Goal: Information Seeking & Learning: Learn about a topic

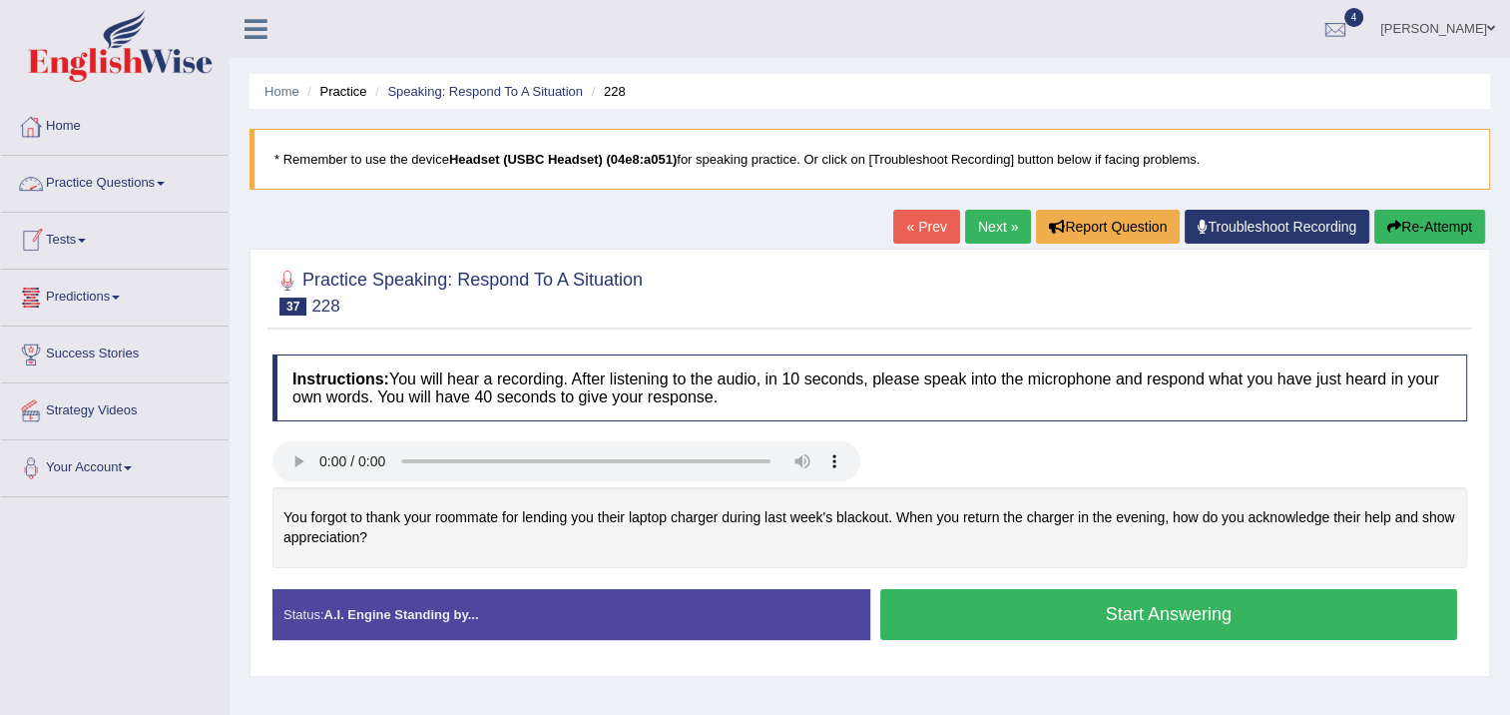
click at [111, 175] on link "Practice Questions" at bounding box center [115, 181] width 228 height 50
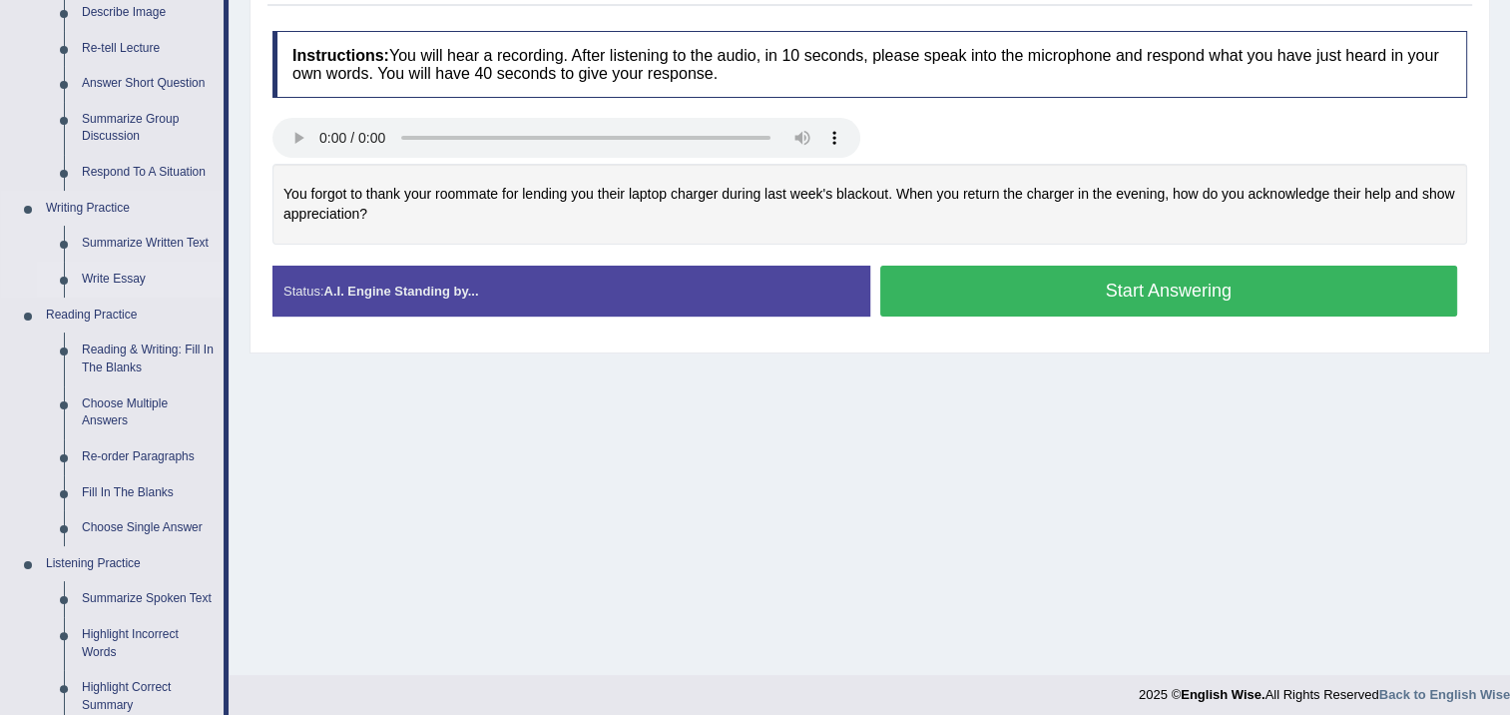
scroll to position [499, 0]
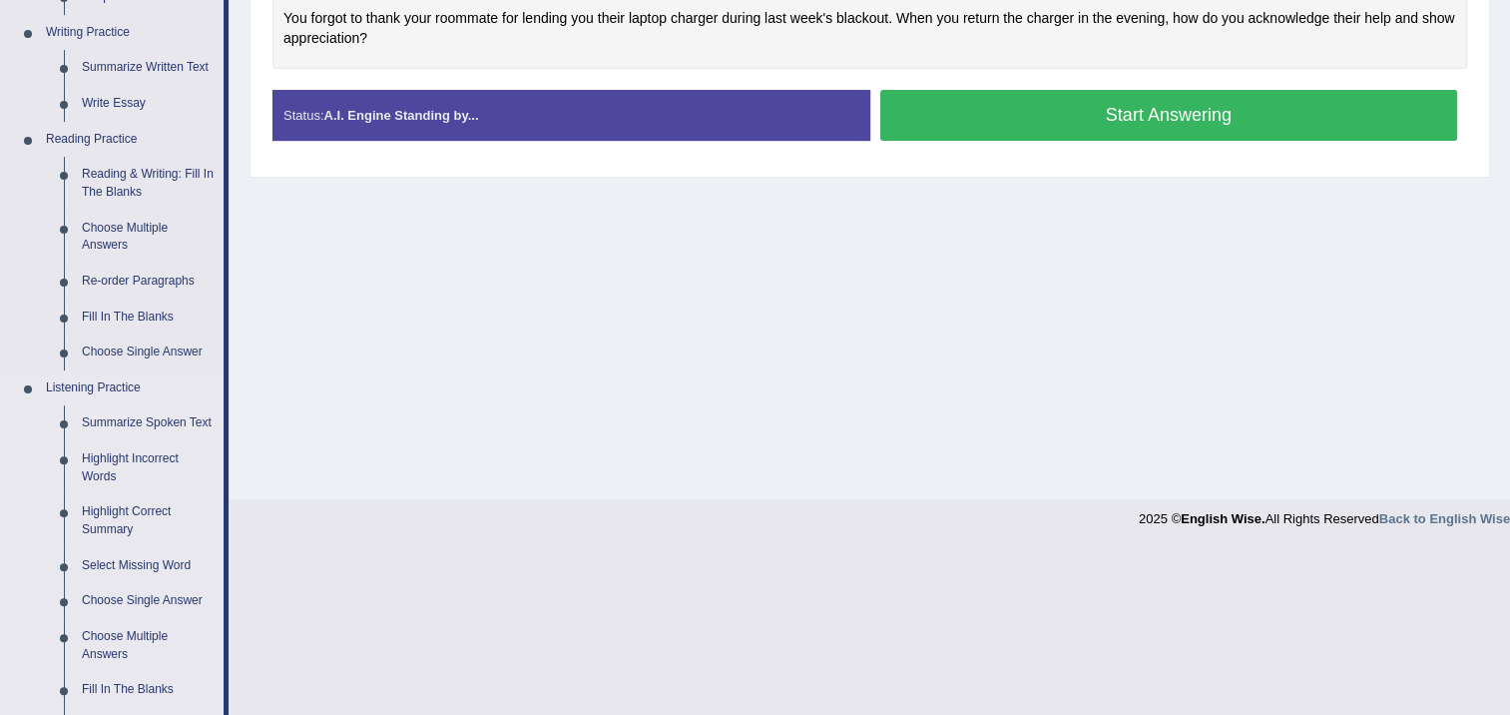
click at [145, 426] on link "Summarize Spoken Text" at bounding box center [148, 423] width 151 height 36
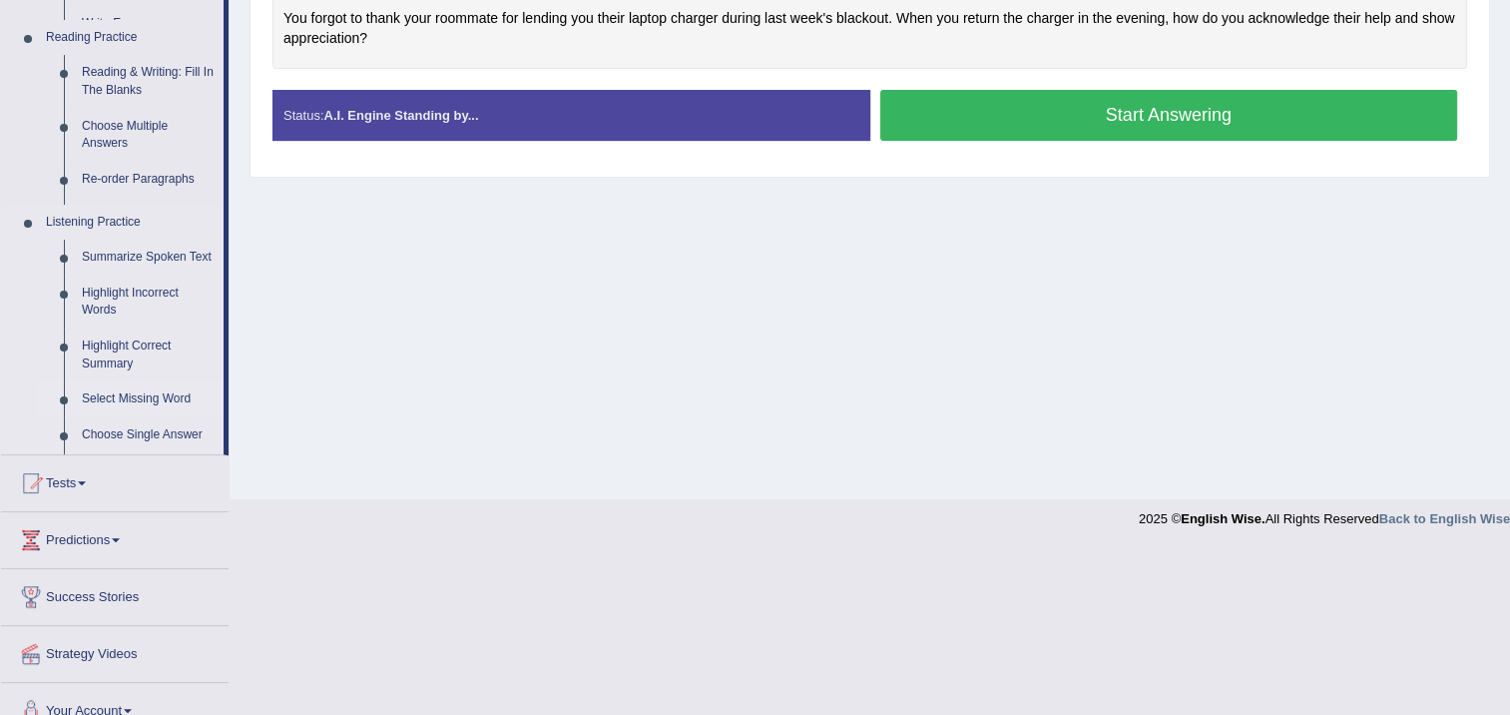
scroll to position [333, 0]
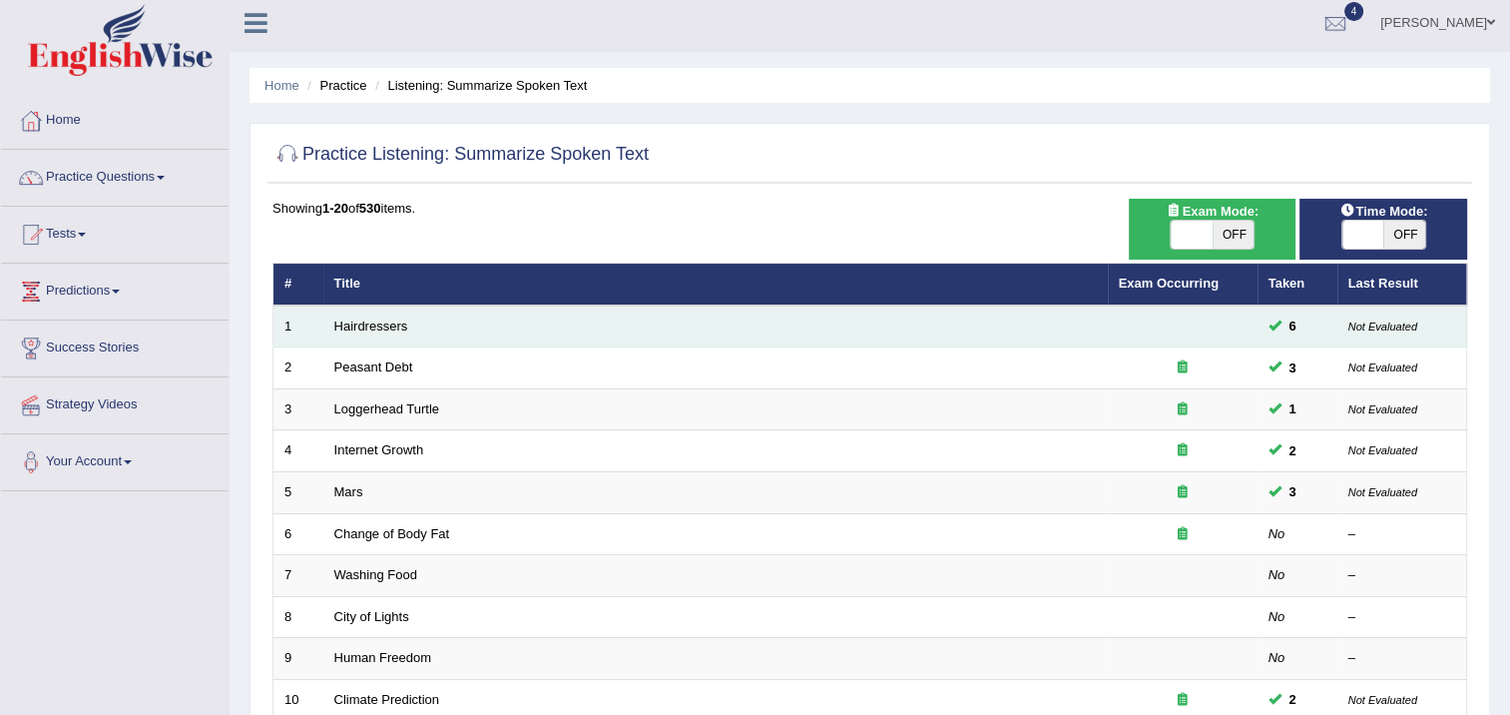
scroll to position [200, 0]
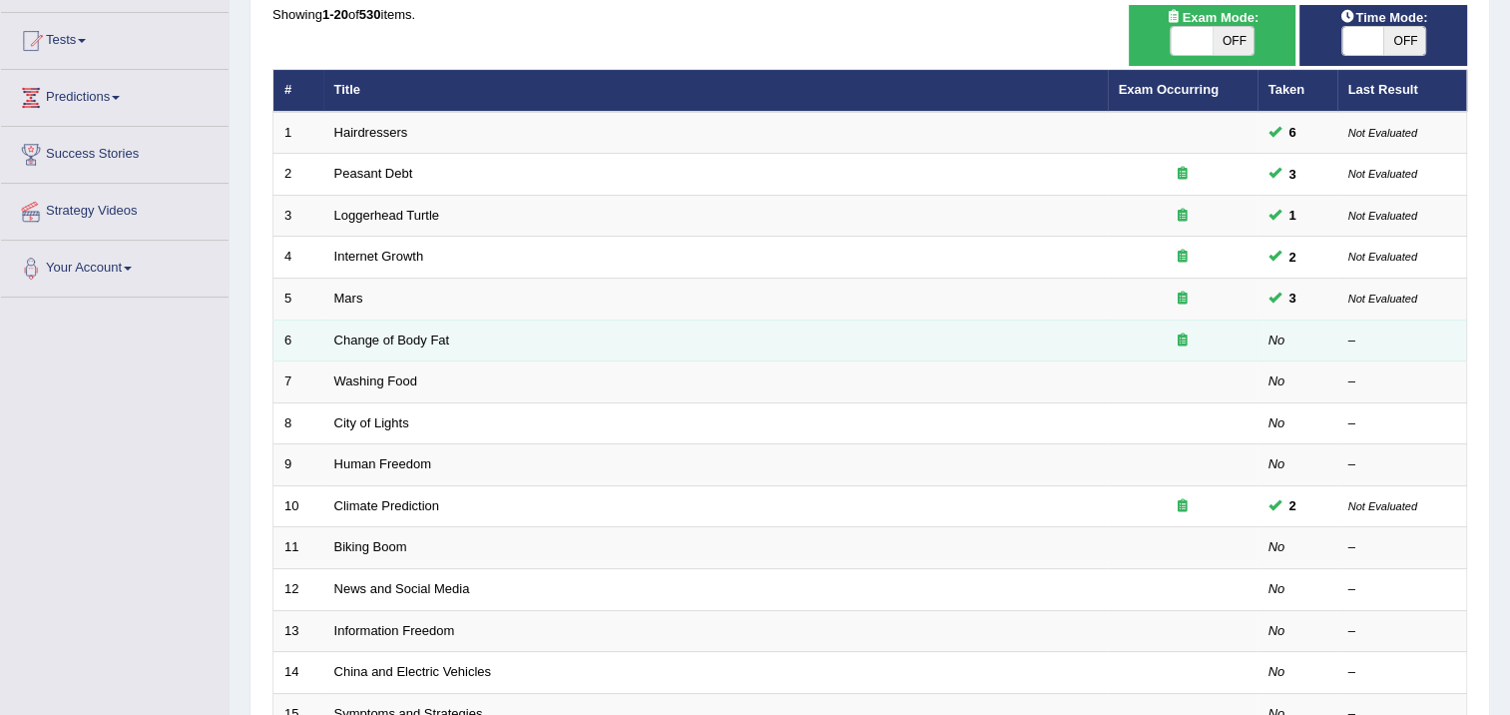
click at [423, 345] on td "Change of Body Fat" at bounding box center [715, 340] width 785 height 42
click at [427, 343] on td "Change of Body Fat" at bounding box center [715, 340] width 785 height 42
drag, startPoint x: 427, startPoint y: 343, endPoint x: 405, endPoint y: 339, distance: 22.3
click at [405, 339] on link "Change of Body Fat" at bounding box center [392, 339] width 116 height 15
click at [409, 339] on link "Change of Body Fat" at bounding box center [392, 339] width 116 height 15
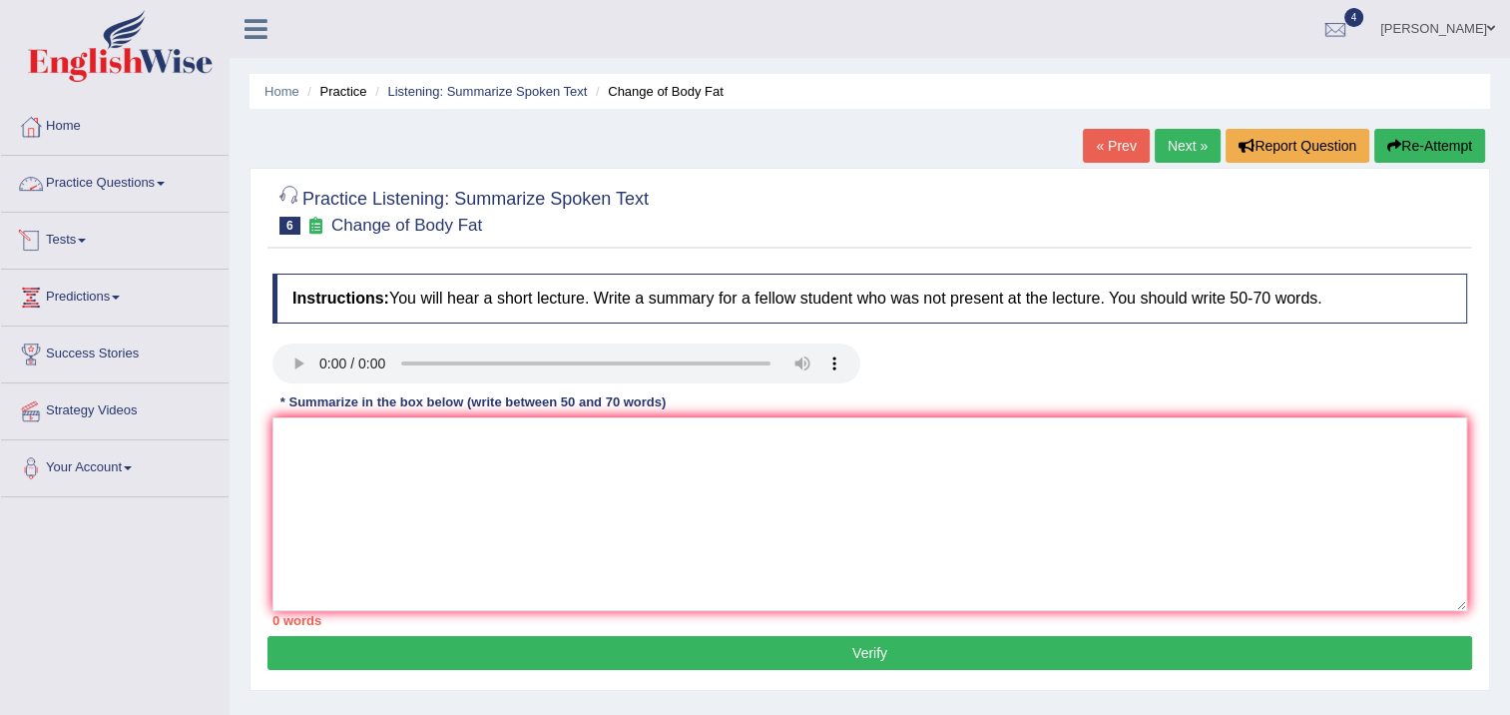
click at [136, 180] on link "Practice Questions" at bounding box center [115, 181] width 228 height 50
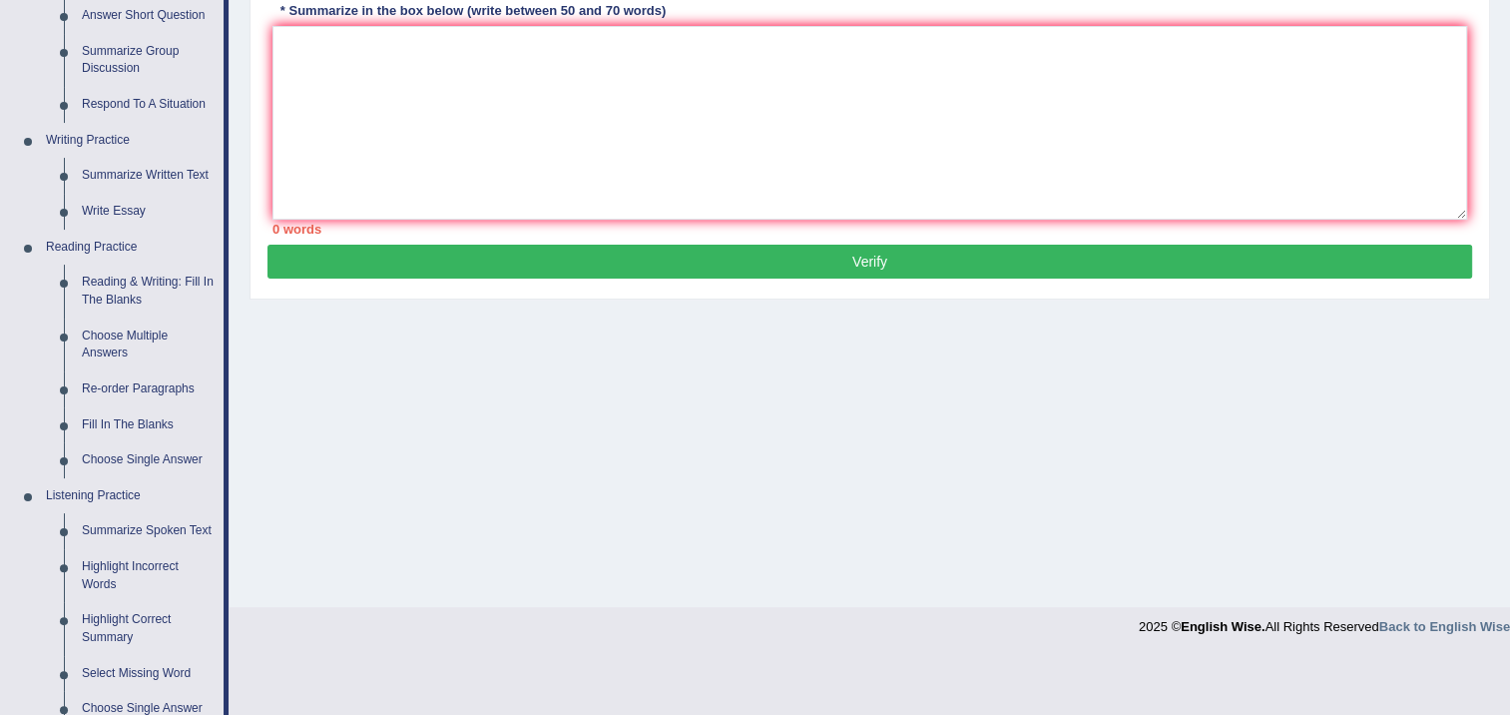
scroll to position [499, 0]
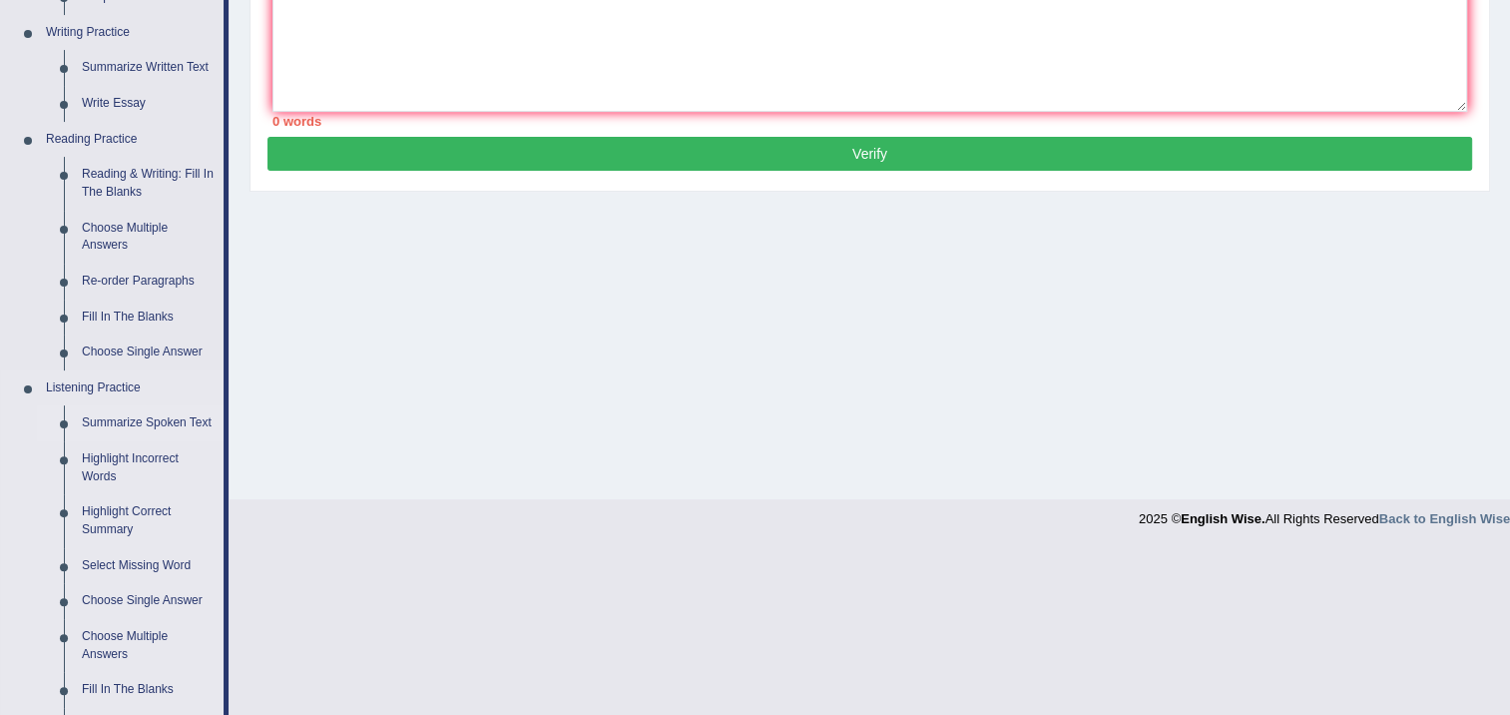
click at [146, 429] on link "Summarize Spoken Text" at bounding box center [148, 423] width 151 height 36
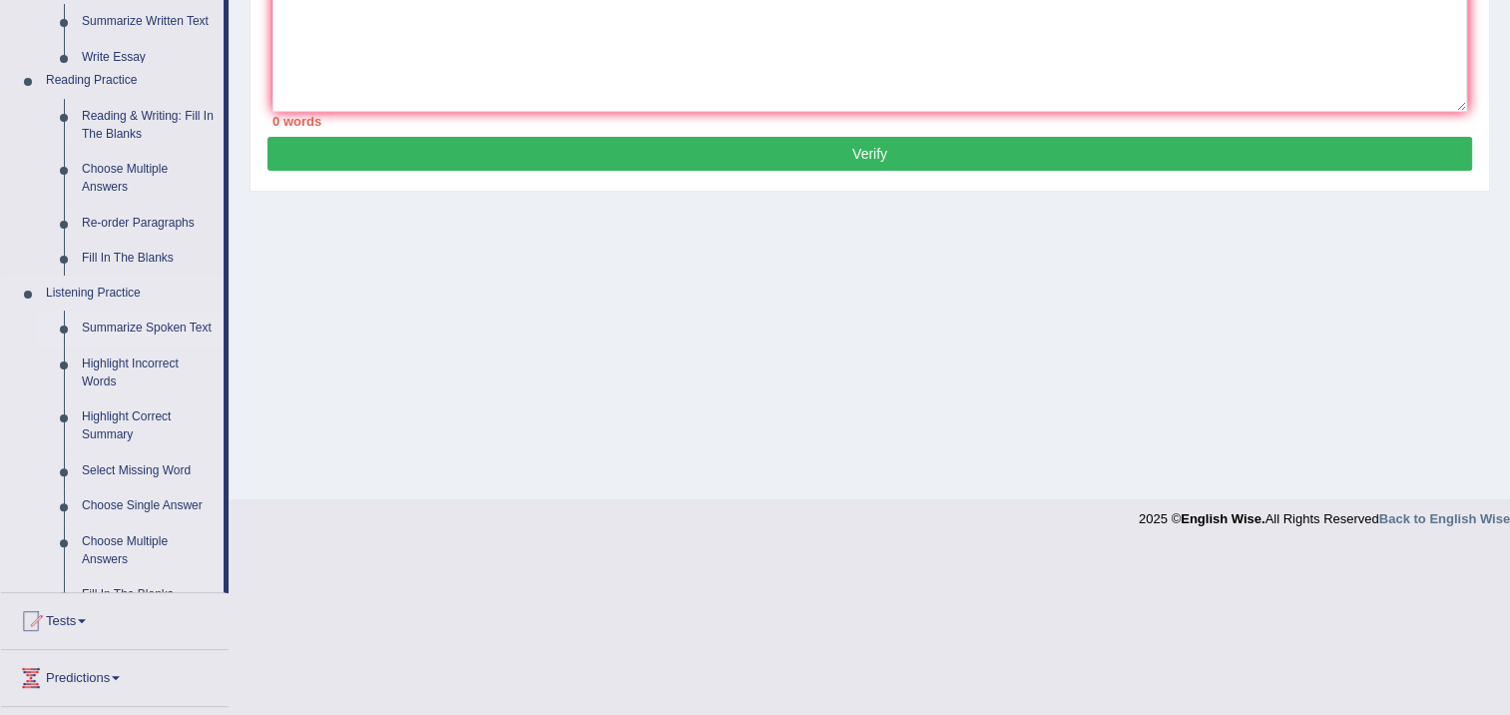
scroll to position [333, 0]
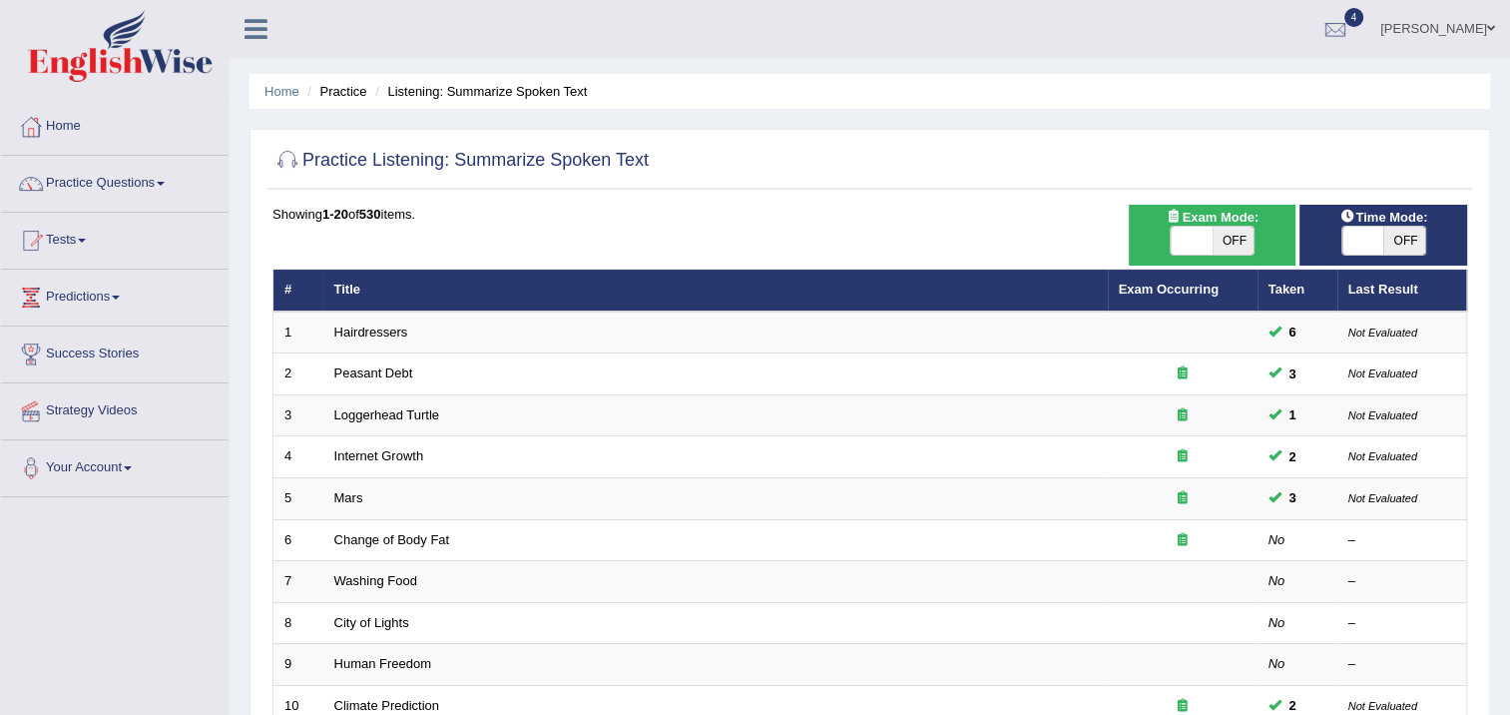
click at [1217, 244] on span "OFF" at bounding box center [1234, 241] width 42 height 28
checkbox input "true"
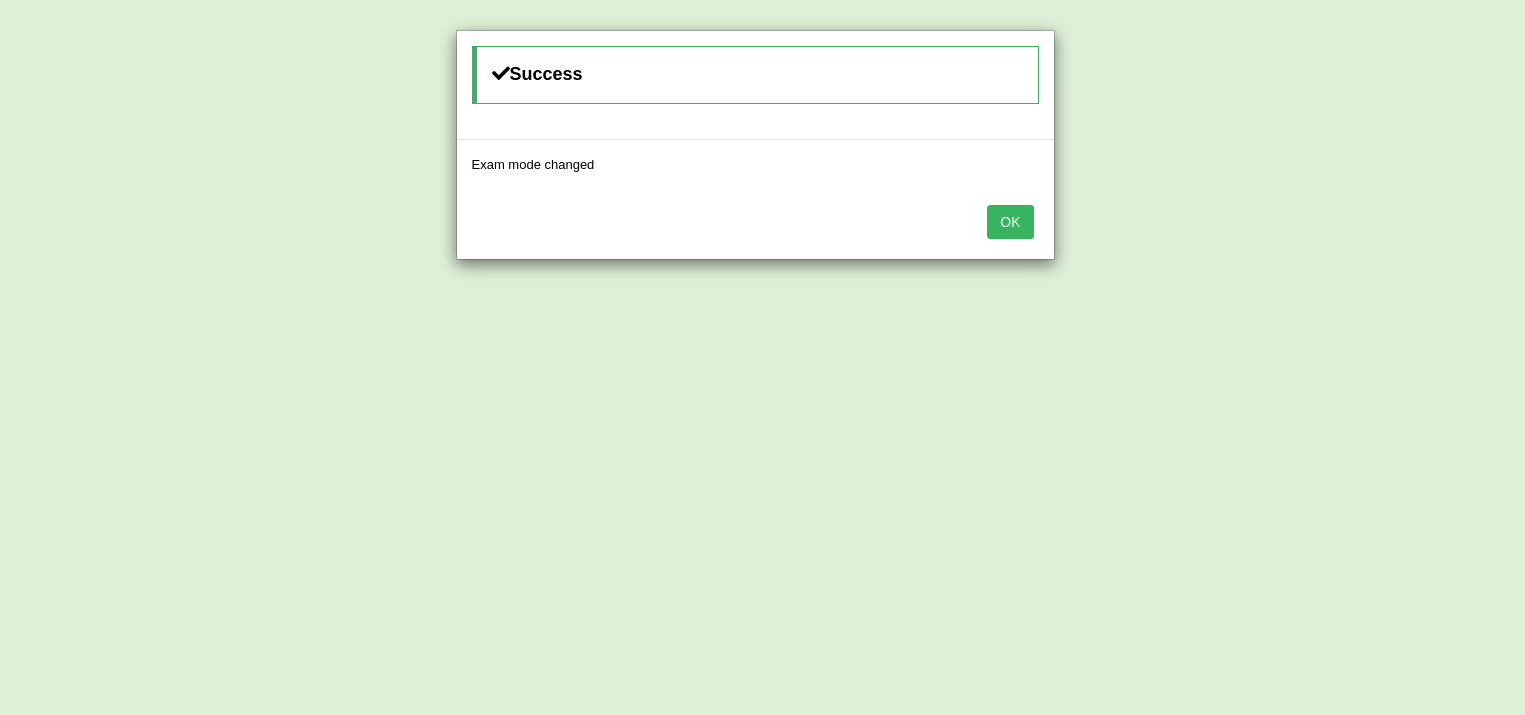
click at [1018, 229] on button "OK" at bounding box center [1010, 222] width 46 height 34
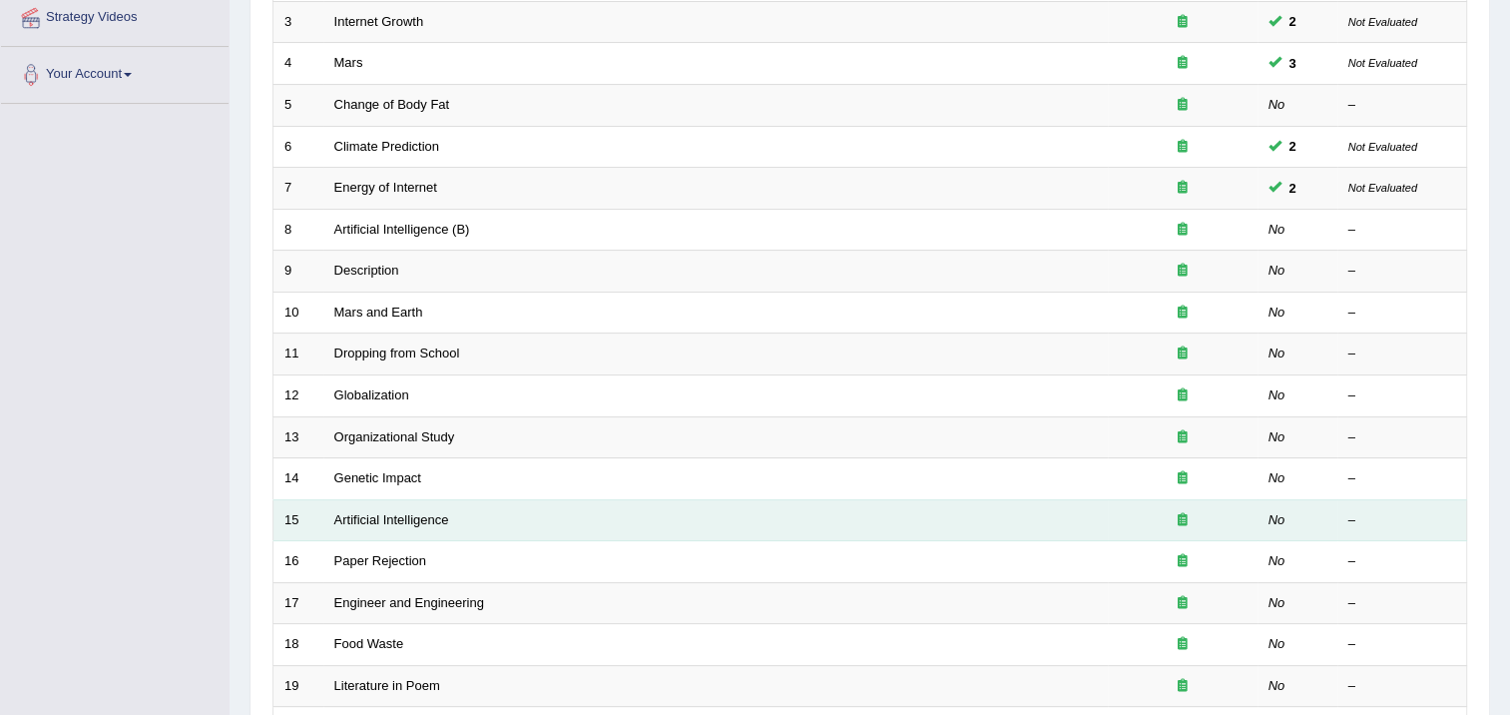
scroll to position [399, 0]
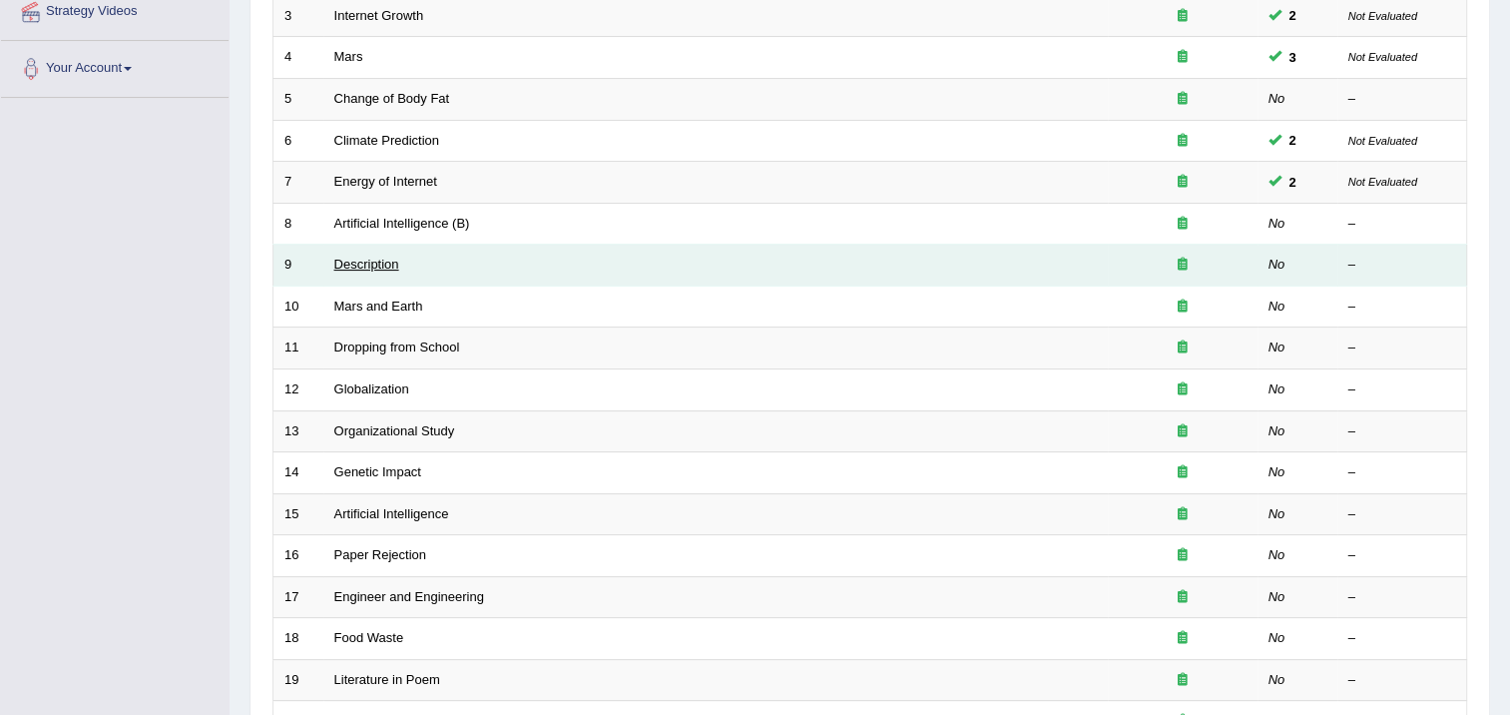
click at [352, 259] on link "Description" at bounding box center [366, 264] width 65 height 15
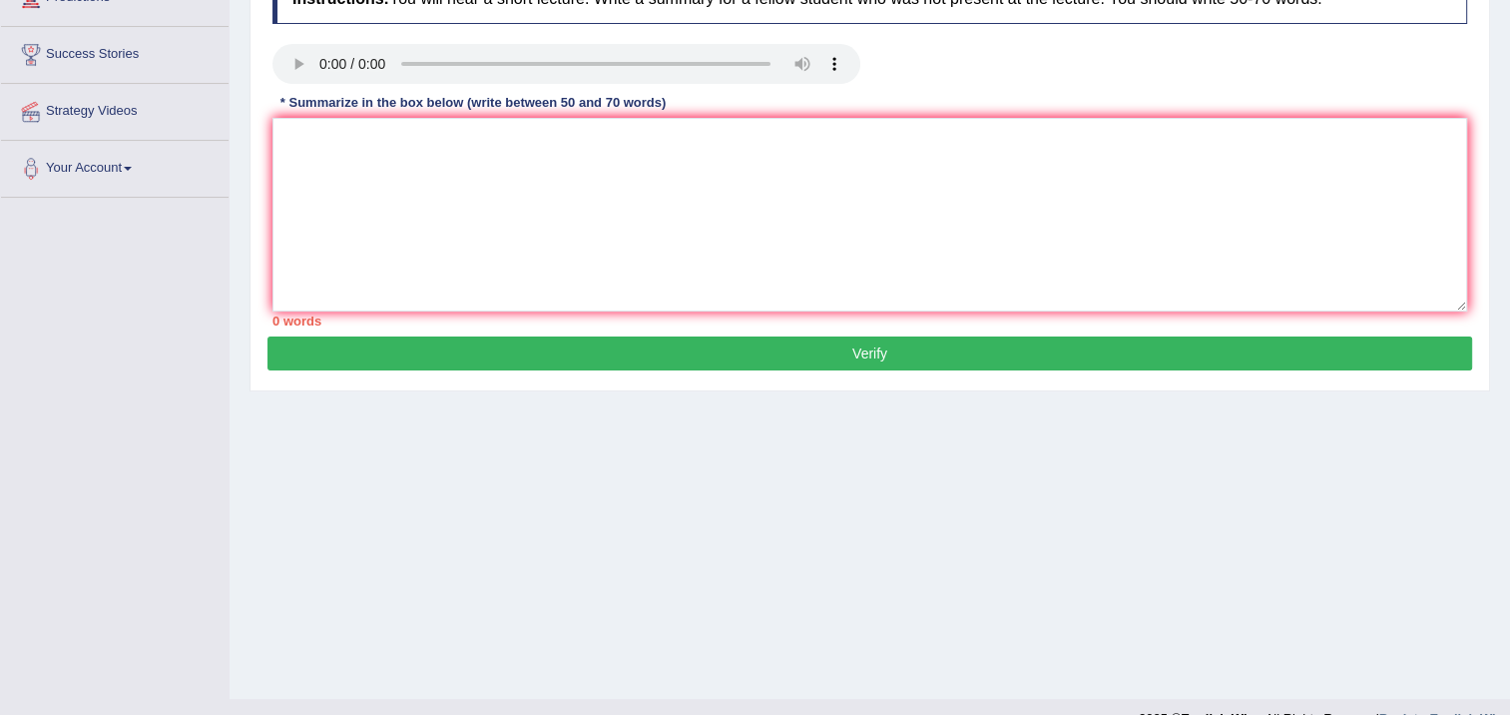
scroll to position [333, 0]
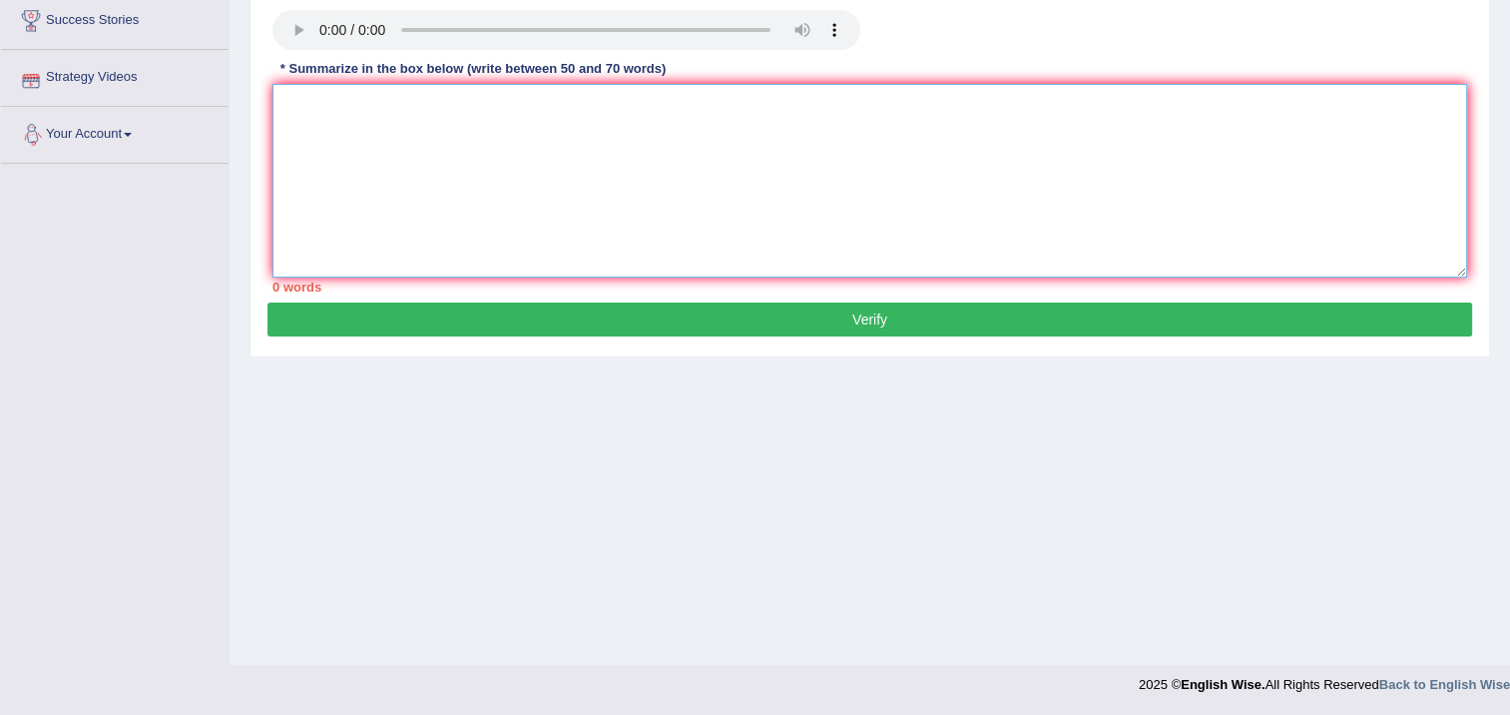
click at [311, 123] on textarea at bounding box center [869, 181] width 1195 height 194
click at [351, 220] on textarea "apo" at bounding box center [869, 181] width 1195 height 194
drag, startPoint x: 345, startPoint y: 248, endPoint x: 339, endPoint y: 194, distance: 54.2
click at [344, 220] on textarea "apo" at bounding box center [869, 181] width 1195 height 194
type textarea "a"
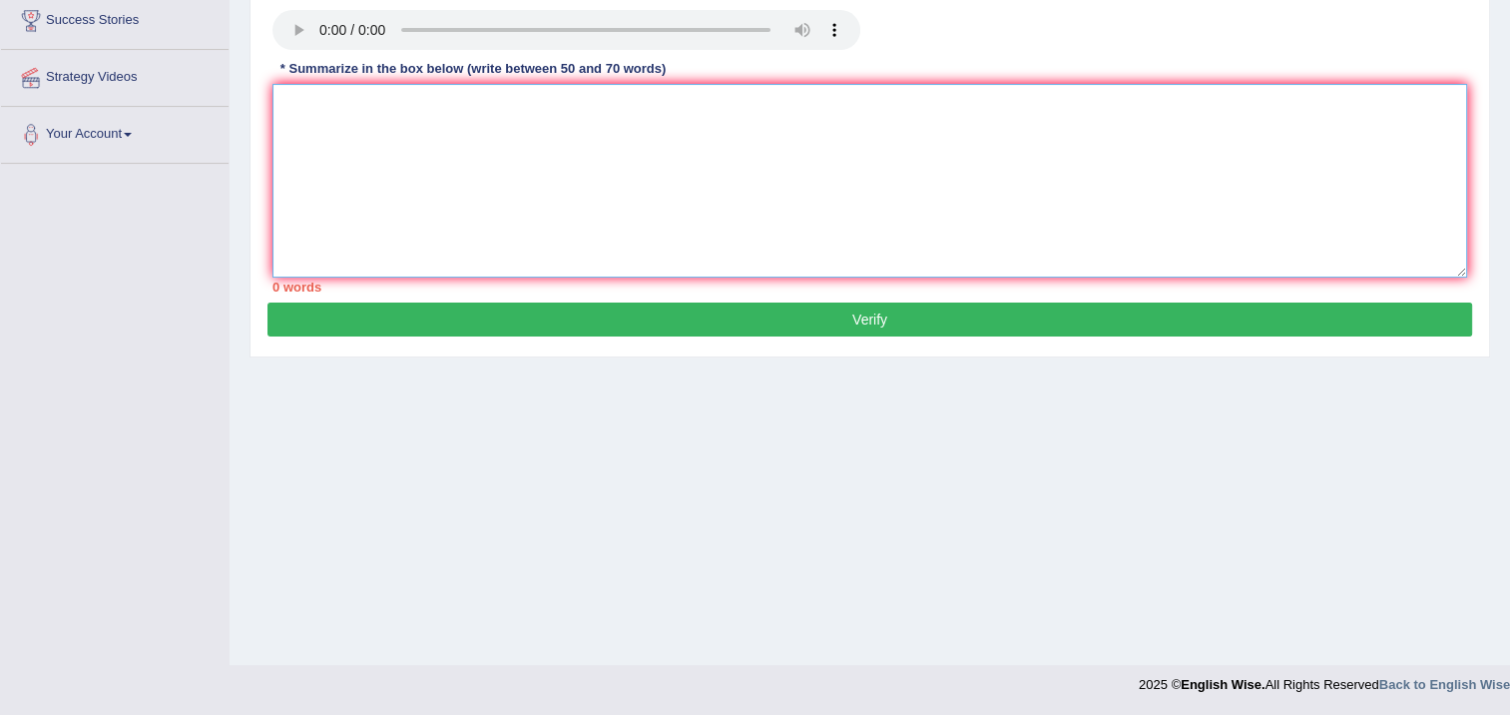
type textarea "a"
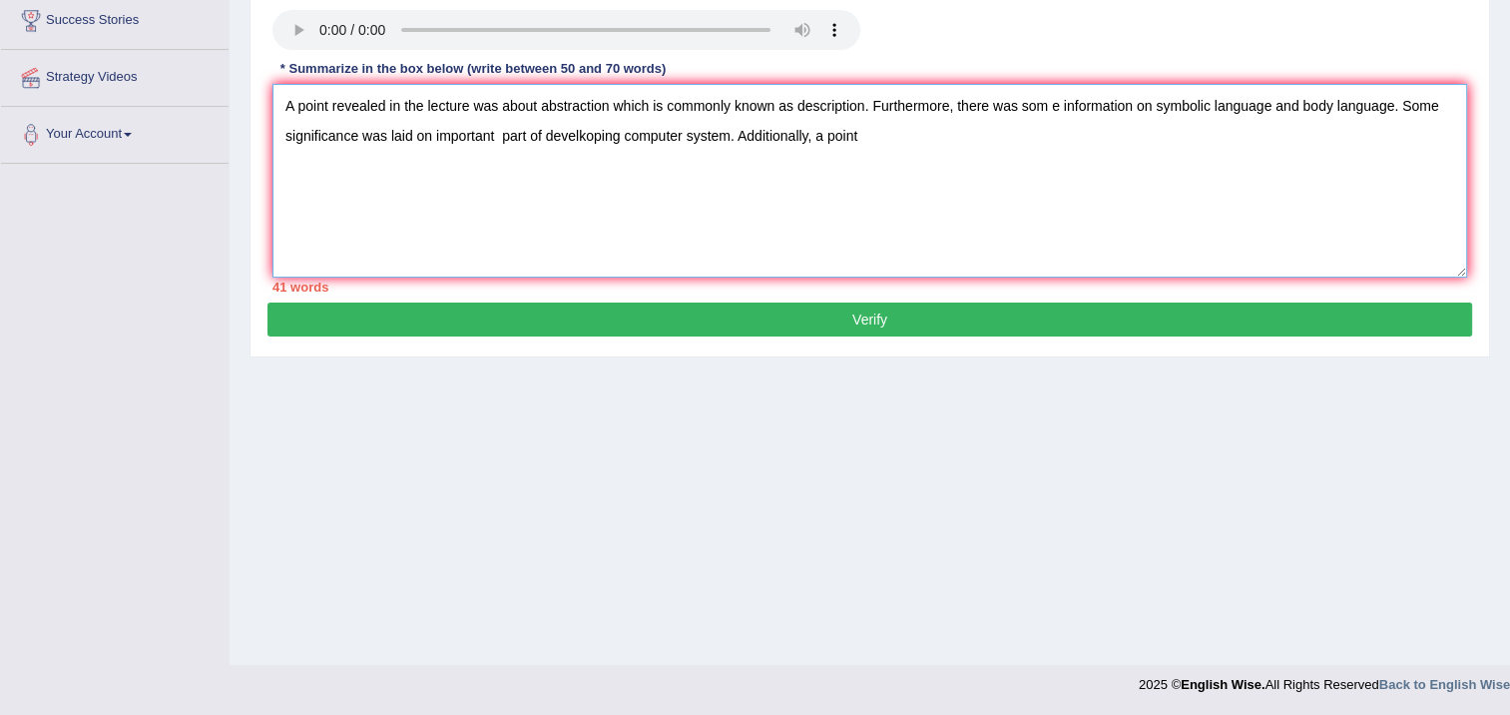
click at [1050, 104] on textarea "A point revealed in the lecture was about abstraction which is commonly known a…" at bounding box center [869, 181] width 1195 height 194
click at [1056, 104] on textarea "A point revealed in the lecture was about abstraction which is commonly known a…" at bounding box center [869, 181] width 1195 height 194
click at [870, 135] on textarea "A point revealed in the lecture was about abstraction which is commonly known a…" at bounding box center [869, 181] width 1195 height 194
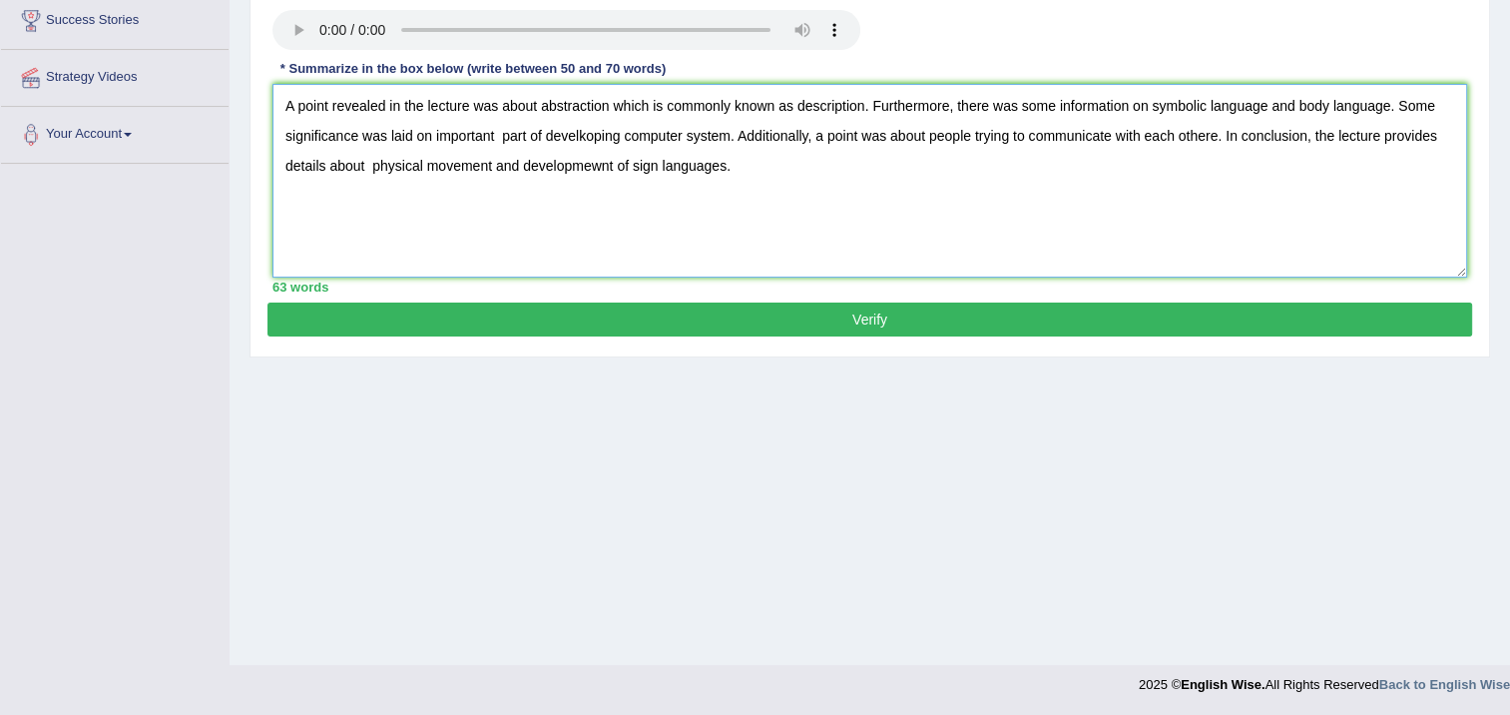
click at [586, 133] on textarea "A point revealed in the lecture was about abstraction which is commonly known a…" at bounding box center [869, 181] width 1195 height 194
type textarea "A point revealed in the lecture was about abstraction which is commonly known a…"
click at [739, 311] on button "Verify" at bounding box center [869, 319] width 1205 height 34
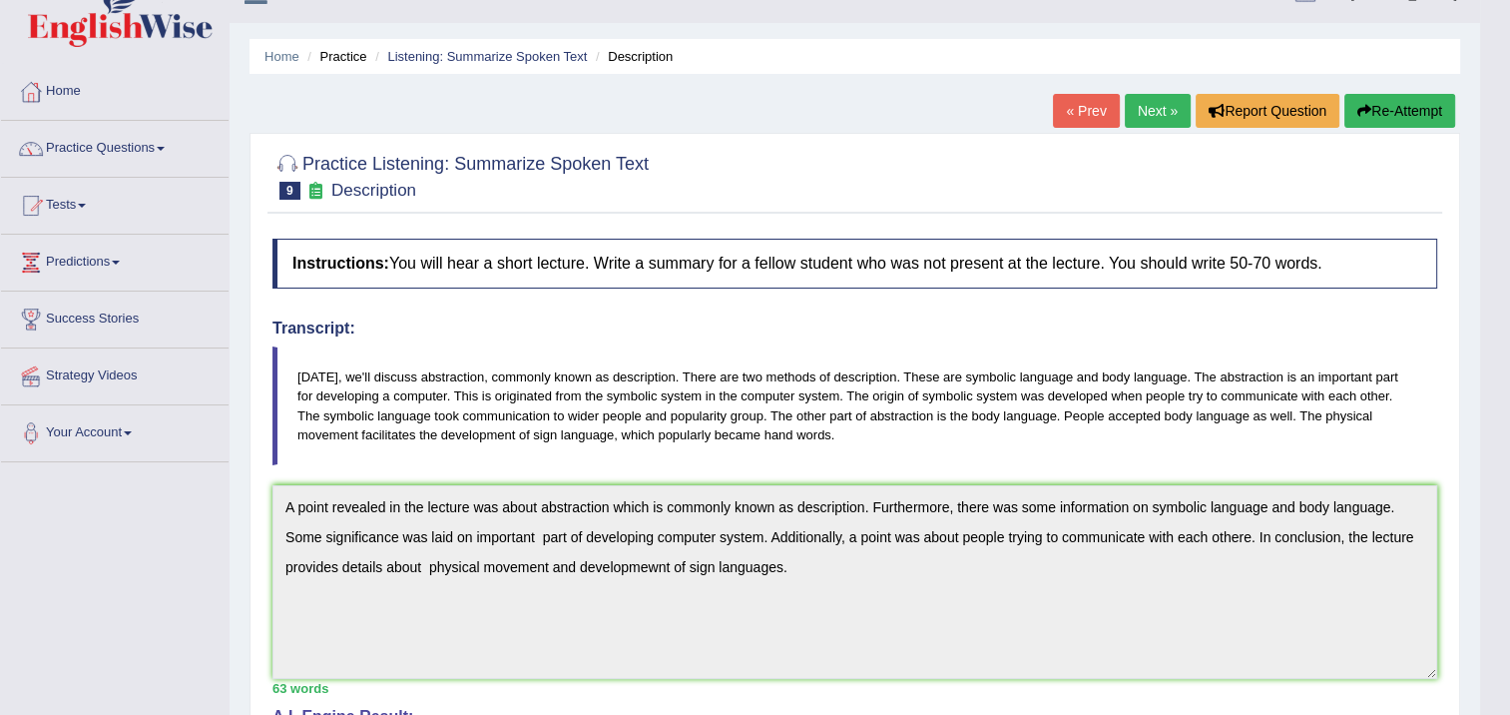
scroll to position [32, 0]
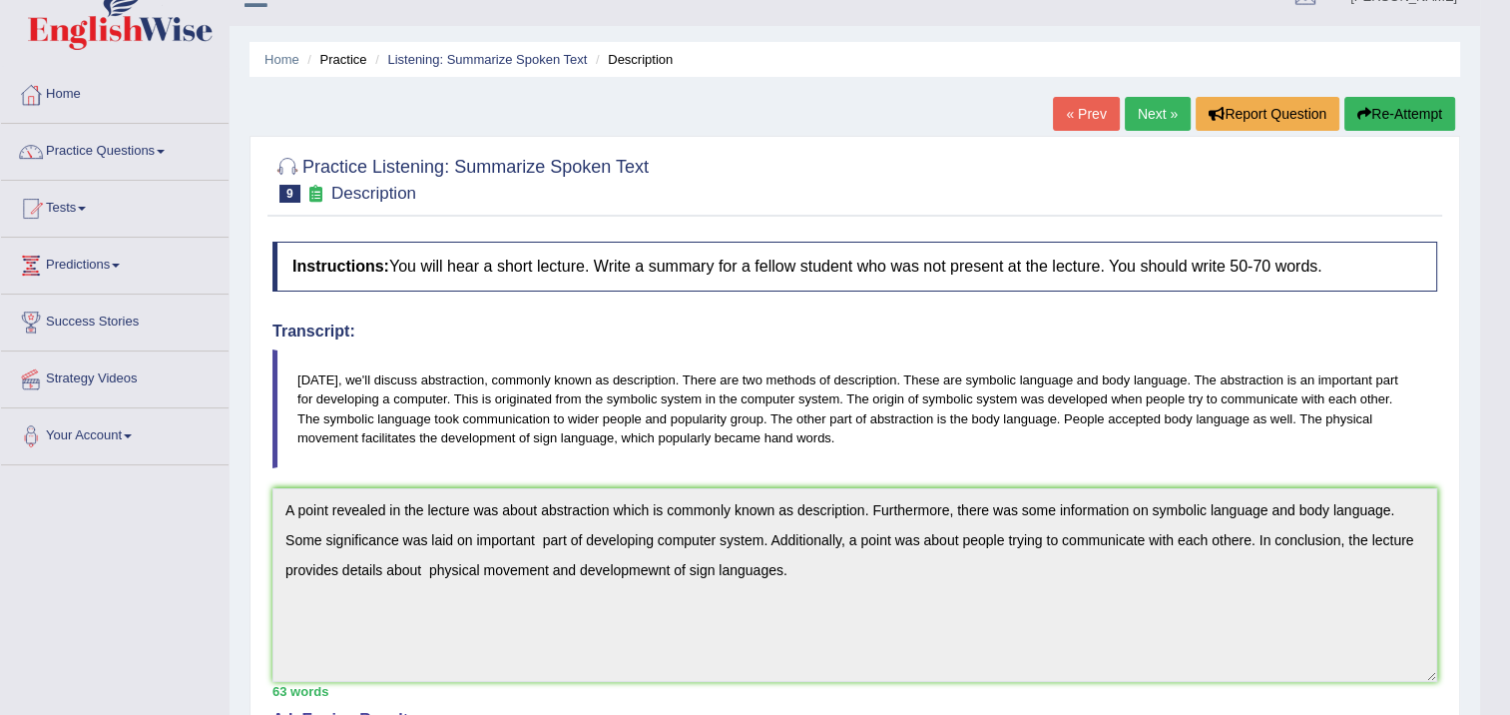
click at [1360, 108] on icon "button" at bounding box center [1364, 114] width 14 height 14
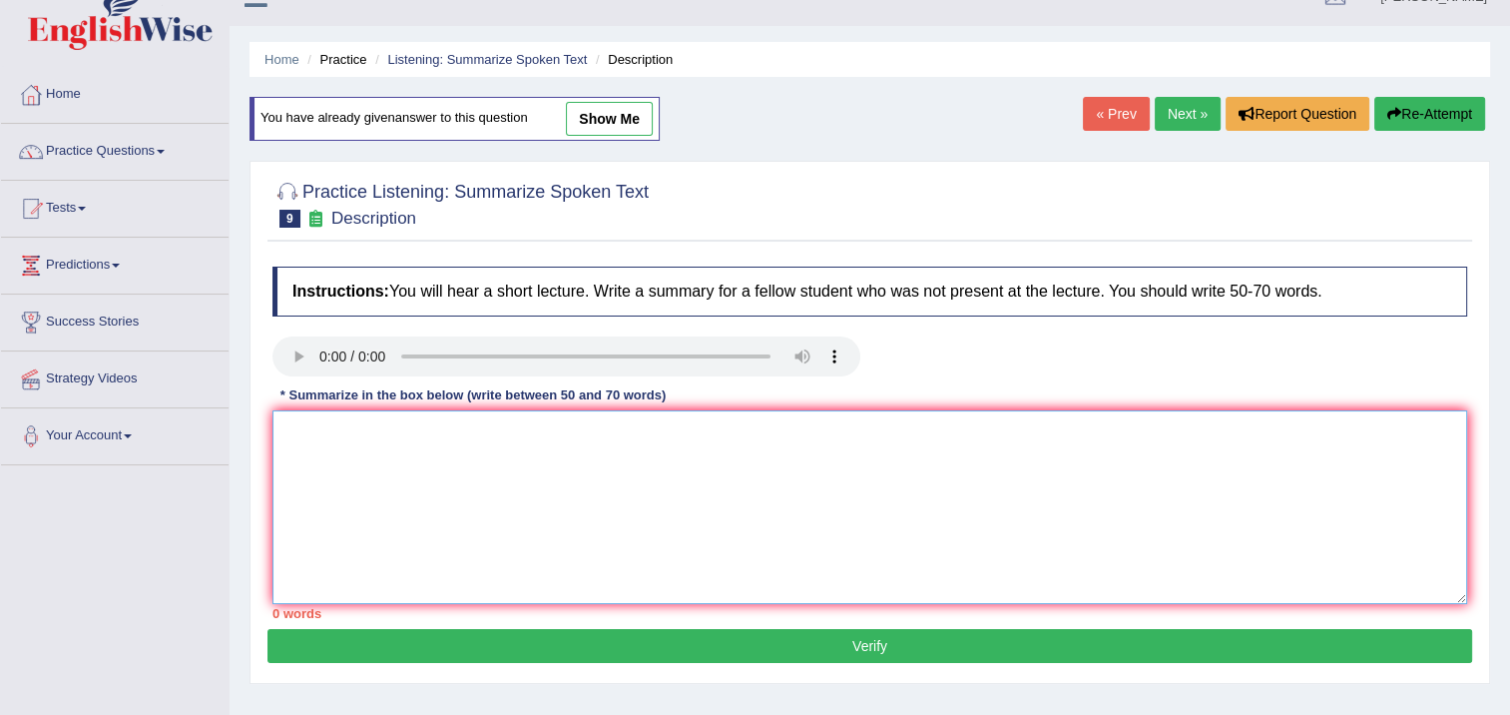
paste textarea "A point revealed in the lecture was about abstraction which is commonly known a…"
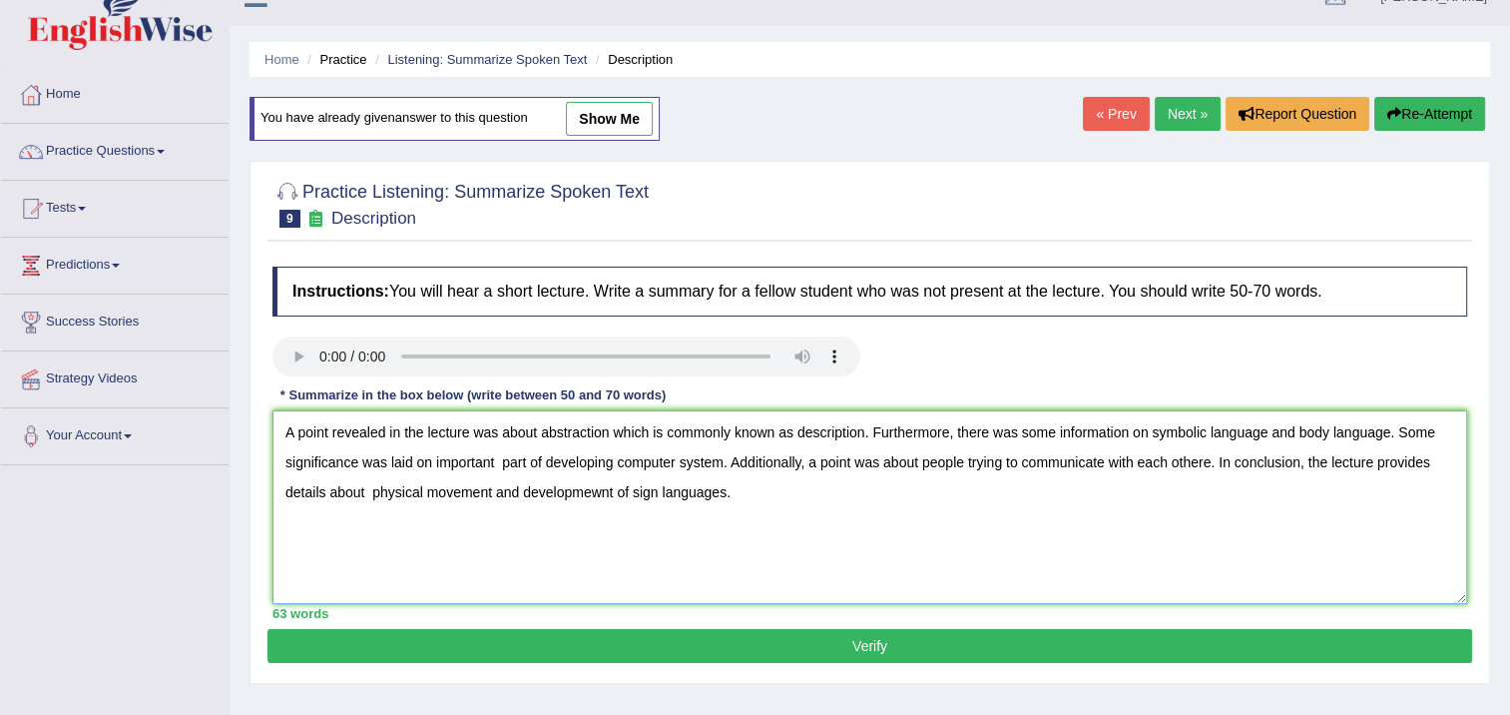
click at [600, 490] on textarea "A point revealed in the lecture was about abstraction which is commonly known a…" at bounding box center [869, 507] width 1195 height 194
click at [1217, 463] on textarea "A point revealed in the lecture was about abstraction which is commonly known a…" at bounding box center [869, 507] width 1195 height 194
type textarea "A point revealed in the lecture was about abstraction which is commonly known a…"
click at [999, 663] on div "Practice Listening: Summarize Spoken Text 9 Description Instructions: You will …" at bounding box center [870, 422] width 1241 height 523
click at [1002, 647] on button "Verify" at bounding box center [869, 646] width 1205 height 34
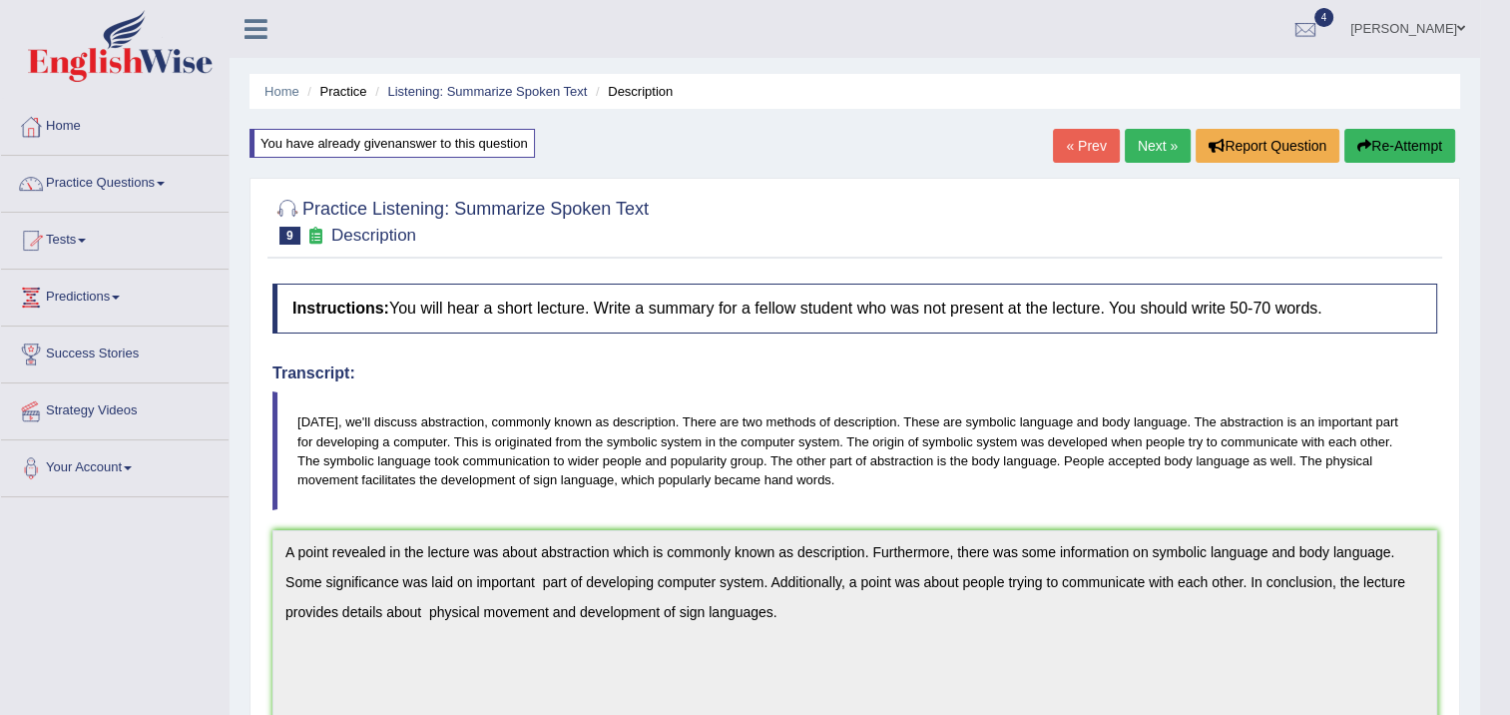
click at [1150, 152] on link "Next »" at bounding box center [1158, 146] width 66 height 34
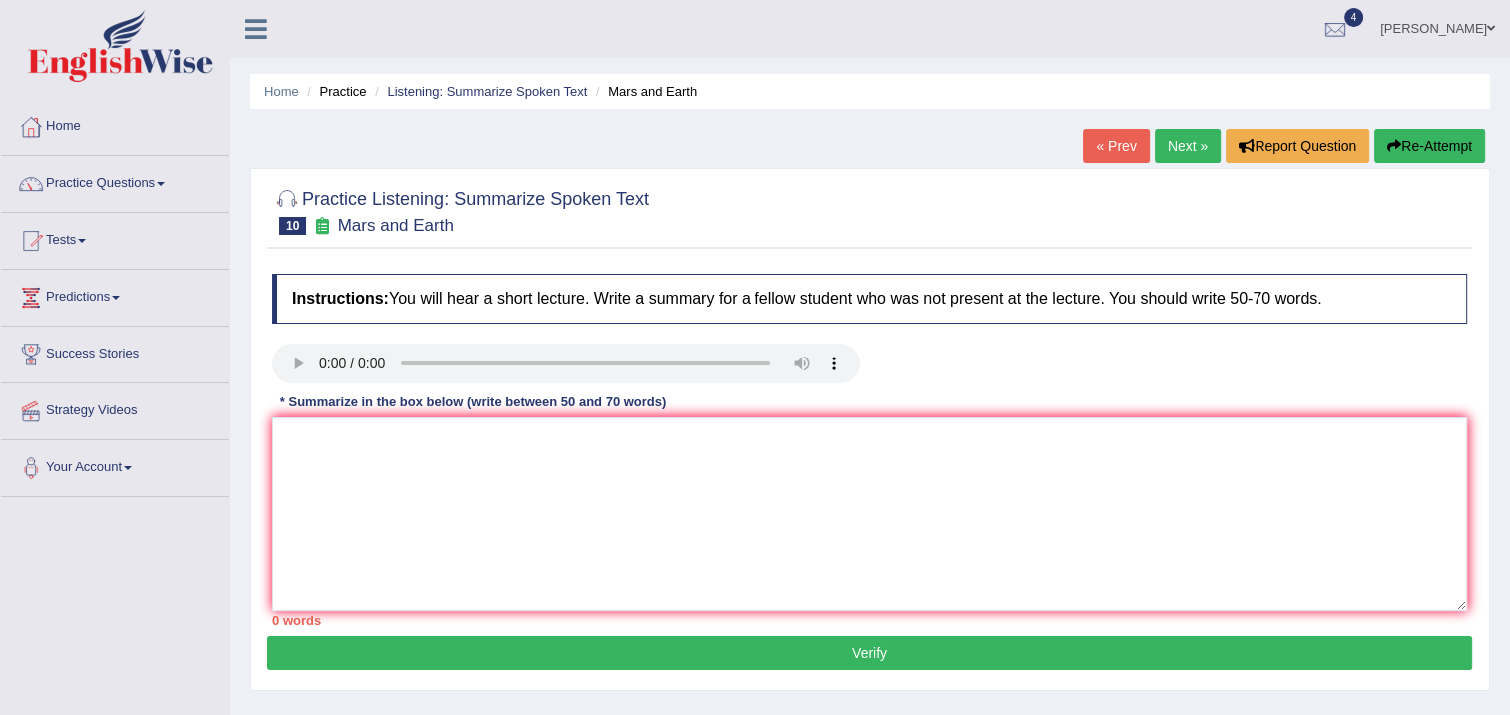
click at [1162, 153] on link "Next »" at bounding box center [1188, 146] width 66 height 34
click at [568, 662] on button "Verify" at bounding box center [869, 653] width 1205 height 34
click at [539, 499] on textarea at bounding box center [869, 514] width 1195 height 194
type textarea "gjjh"
click at [667, 644] on button "Verify" at bounding box center [869, 653] width 1205 height 34
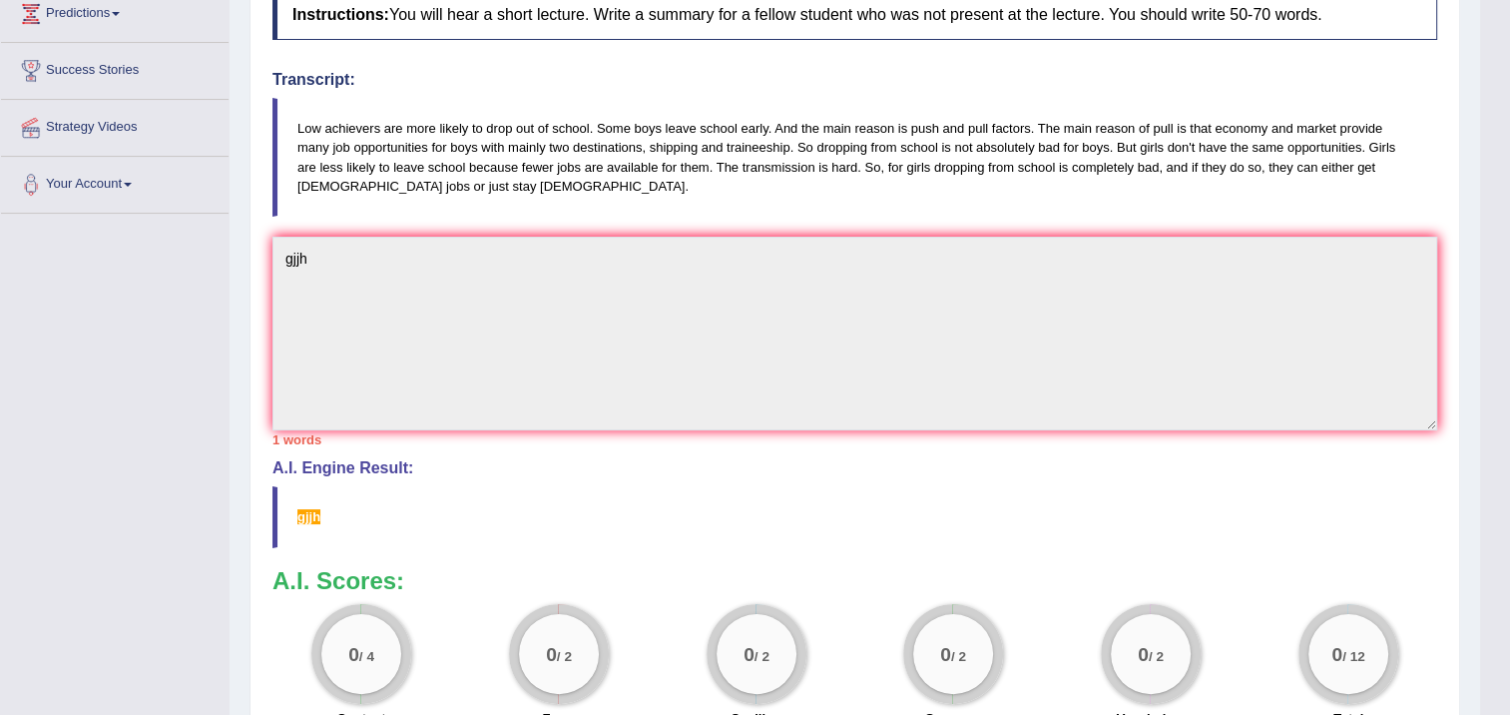
scroll to position [100, 0]
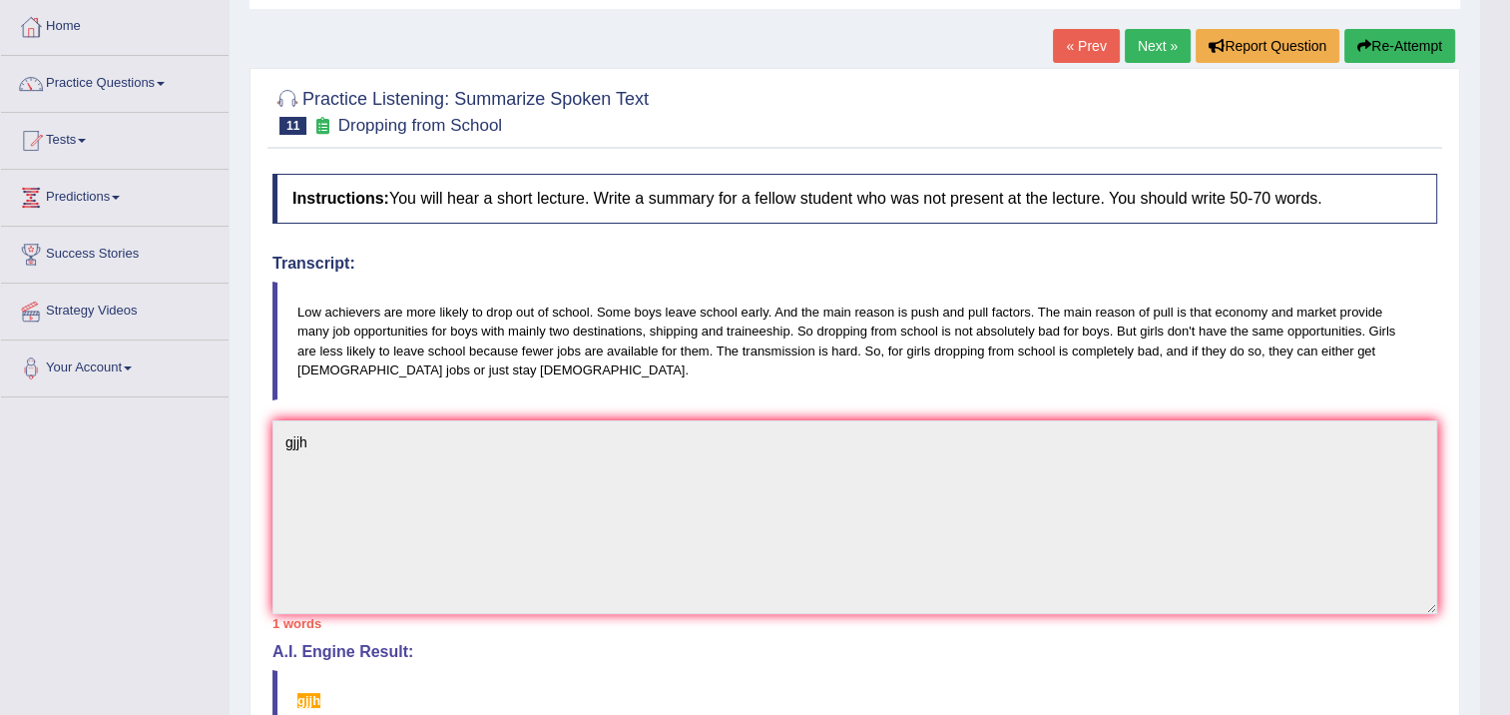
click at [1150, 48] on link "Next »" at bounding box center [1158, 46] width 66 height 34
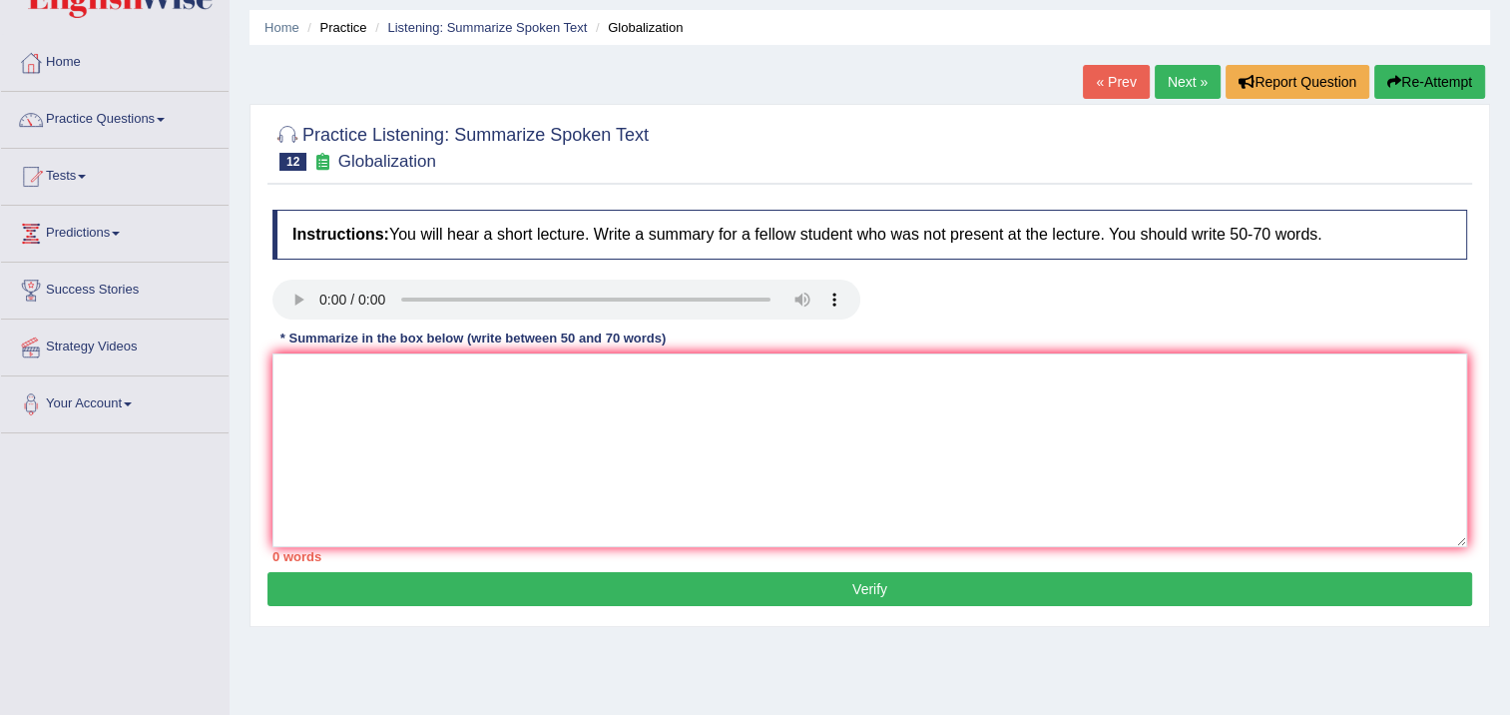
scroll to position [100, 0]
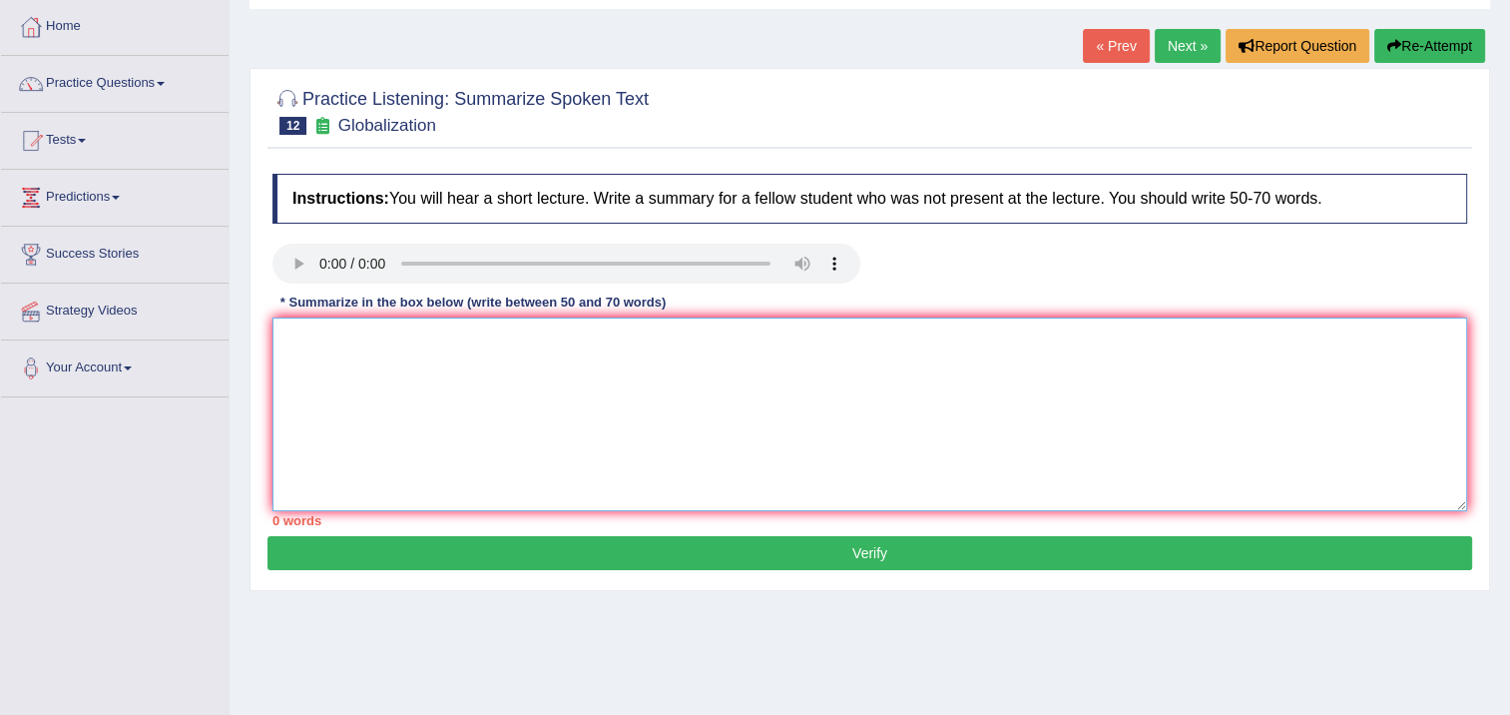
click at [291, 398] on textarea at bounding box center [869, 414] width 1195 height 194
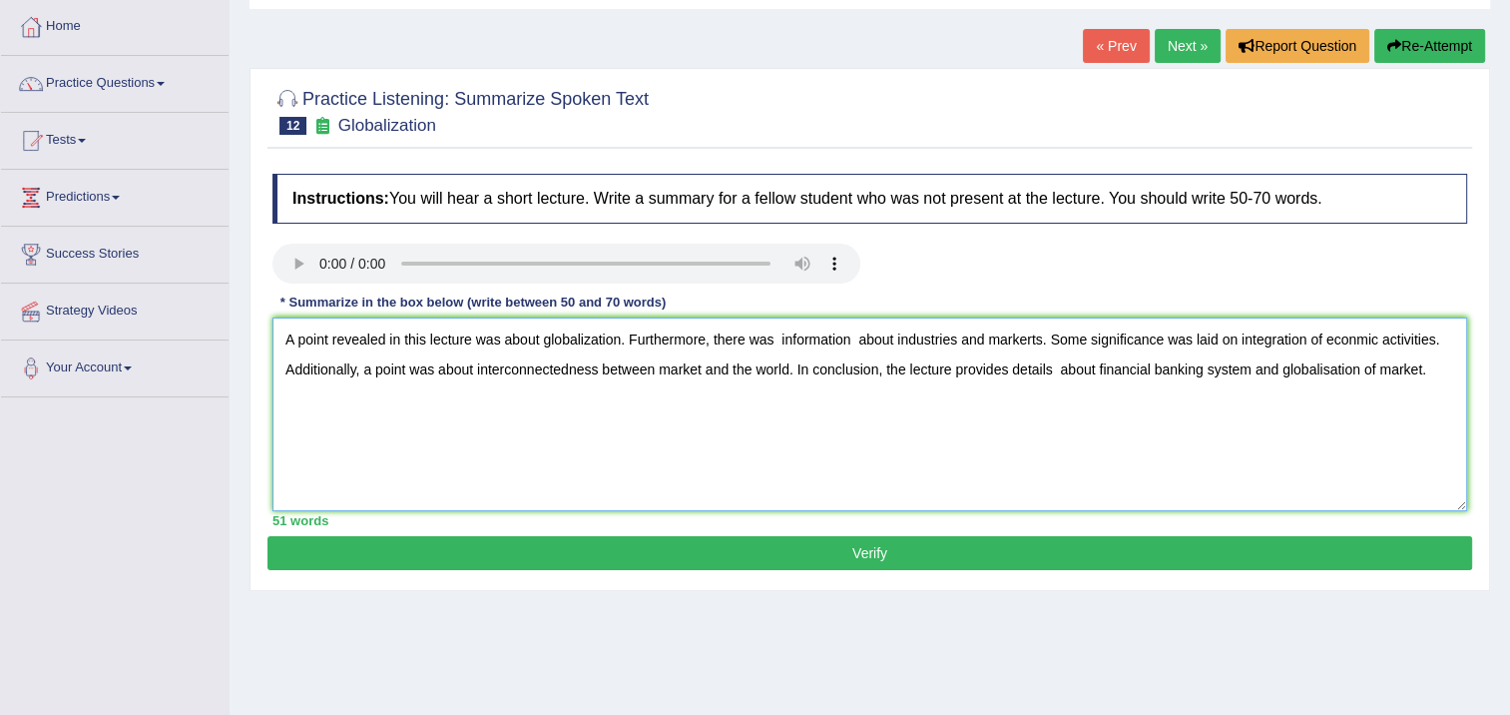
type textarea "A point revealed in this lecture was about globalization. Furthermore, there wa…"
click at [527, 555] on button "Verify" at bounding box center [869, 553] width 1205 height 34
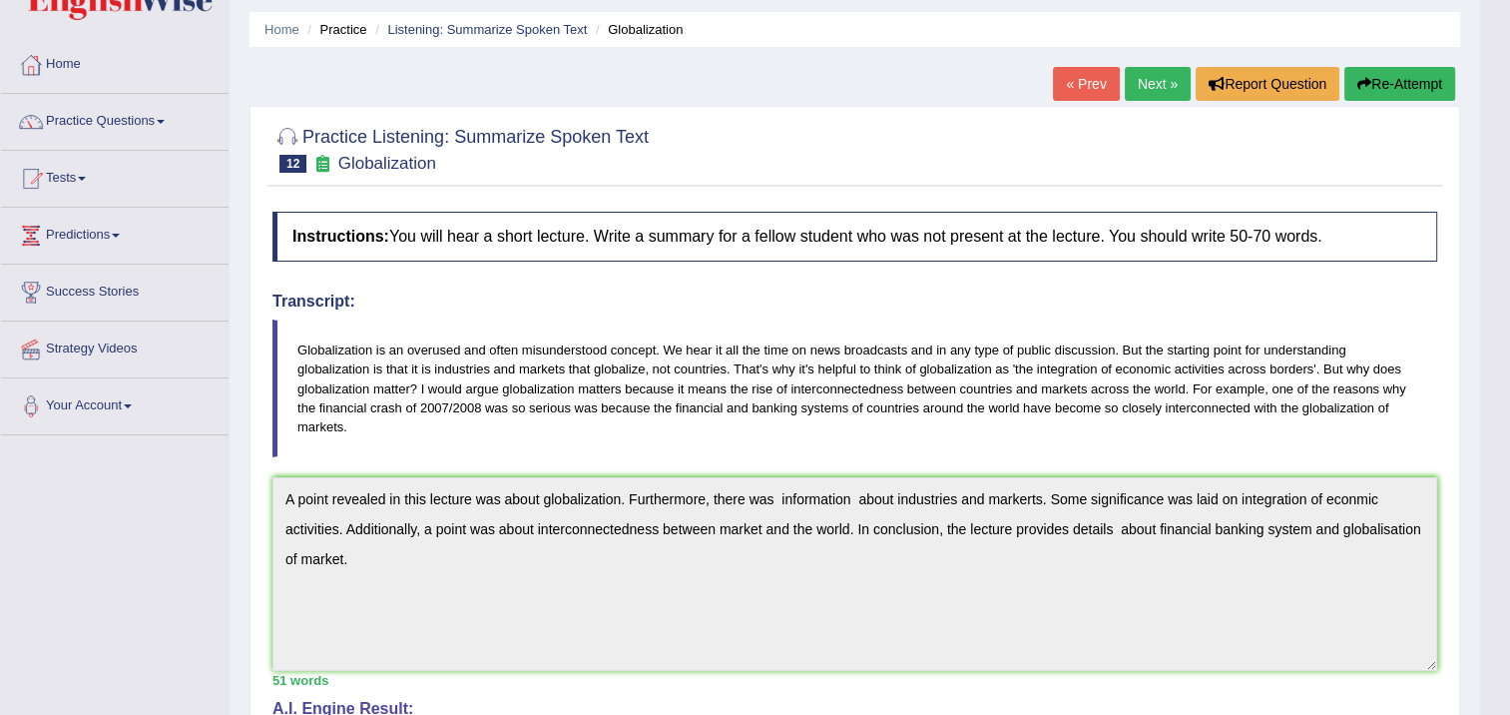
scroll to position [34, 0]
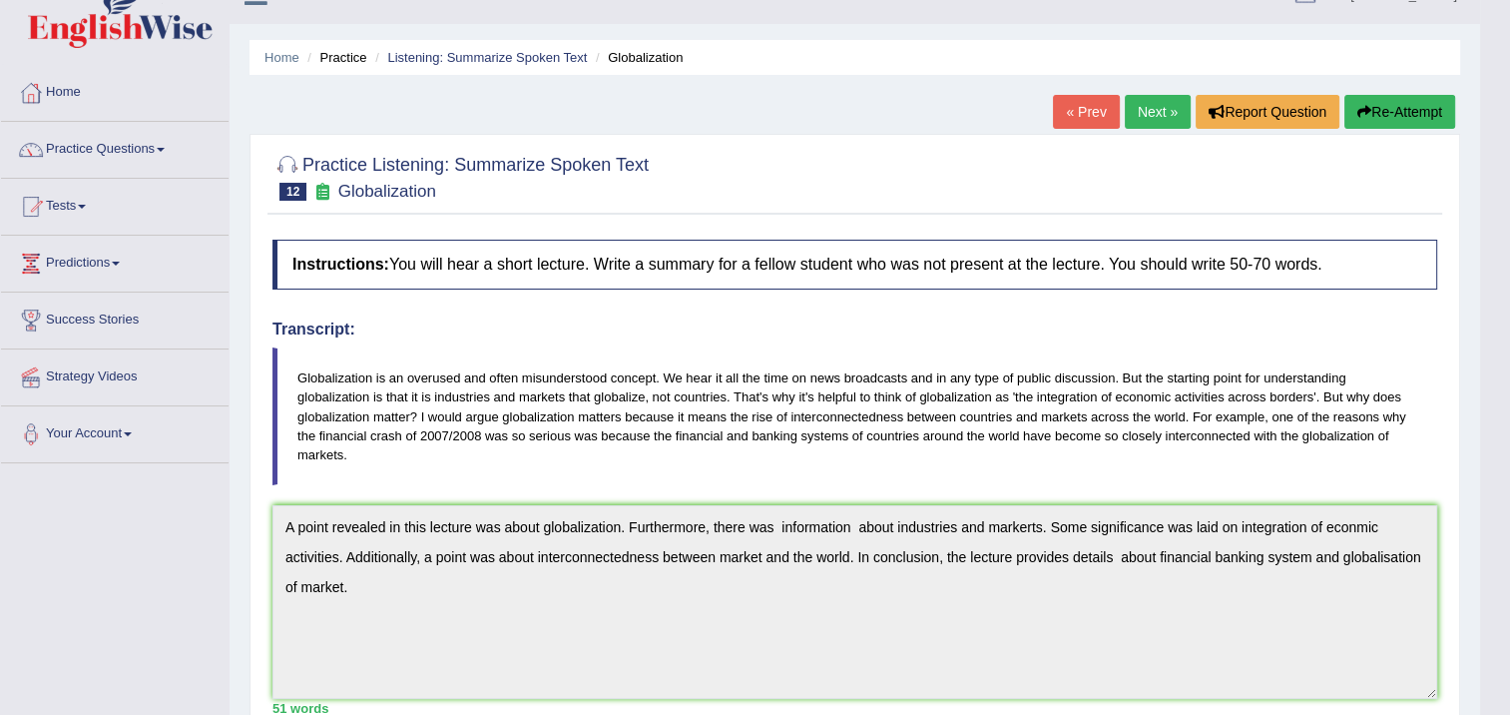
click at [1387, 116] on button "Re-Attempt" at bounding box center [1399, 112] width 111 height 34
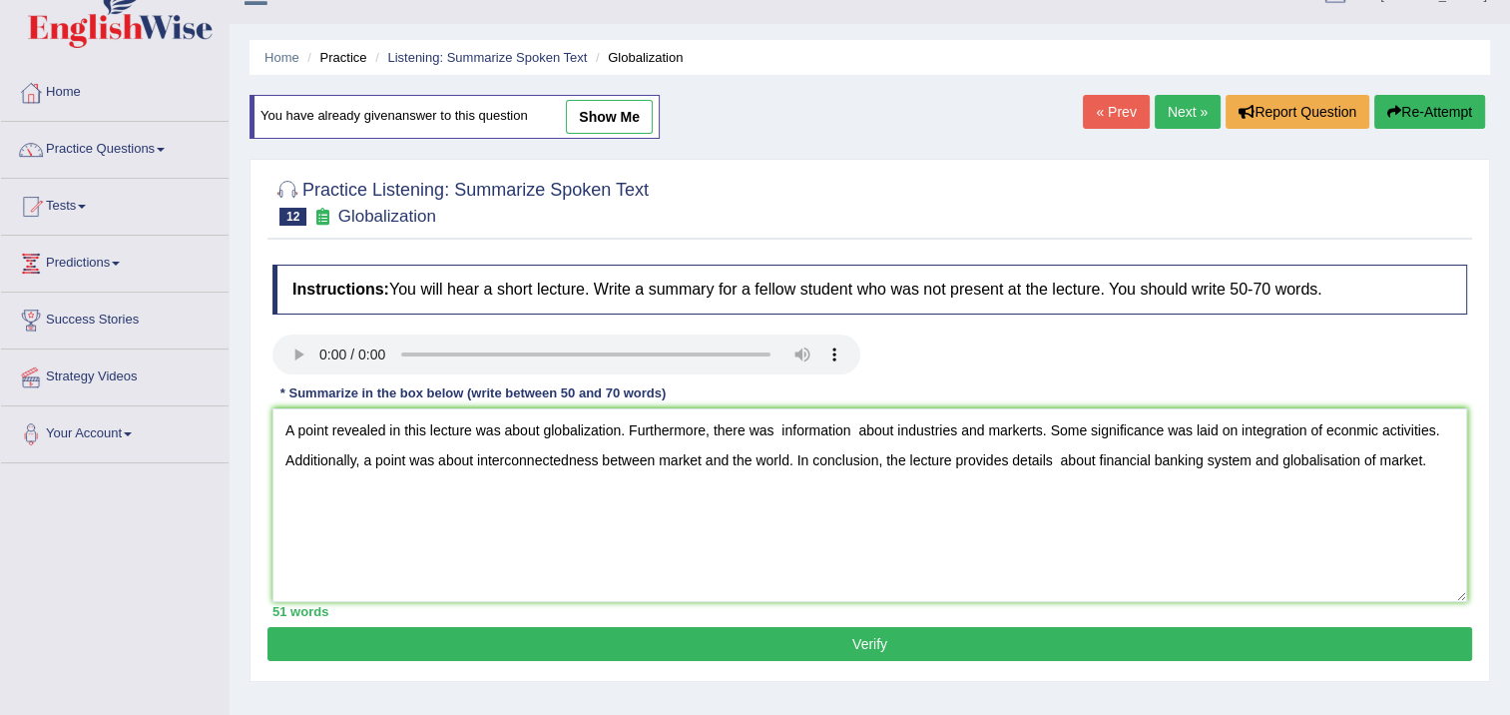
click at [1361, 428] on textarea "A point revealed in this lecture was about globalization. Furthermore, there wa…" at bounding box center [869, 505] width 1195 height 194
click at [1032, 430] on textarea "A point revealed in this lecture was about globalization. Furthermore, there wa…" at bounding box center [869, 505] width 1195 height 194
type textarea "A point revealed in this lecture was about globalization. Furthermore, there wa…"
click at [960, 638] on button "Verify" at bounding box center [869, 644] width 1205 height 34
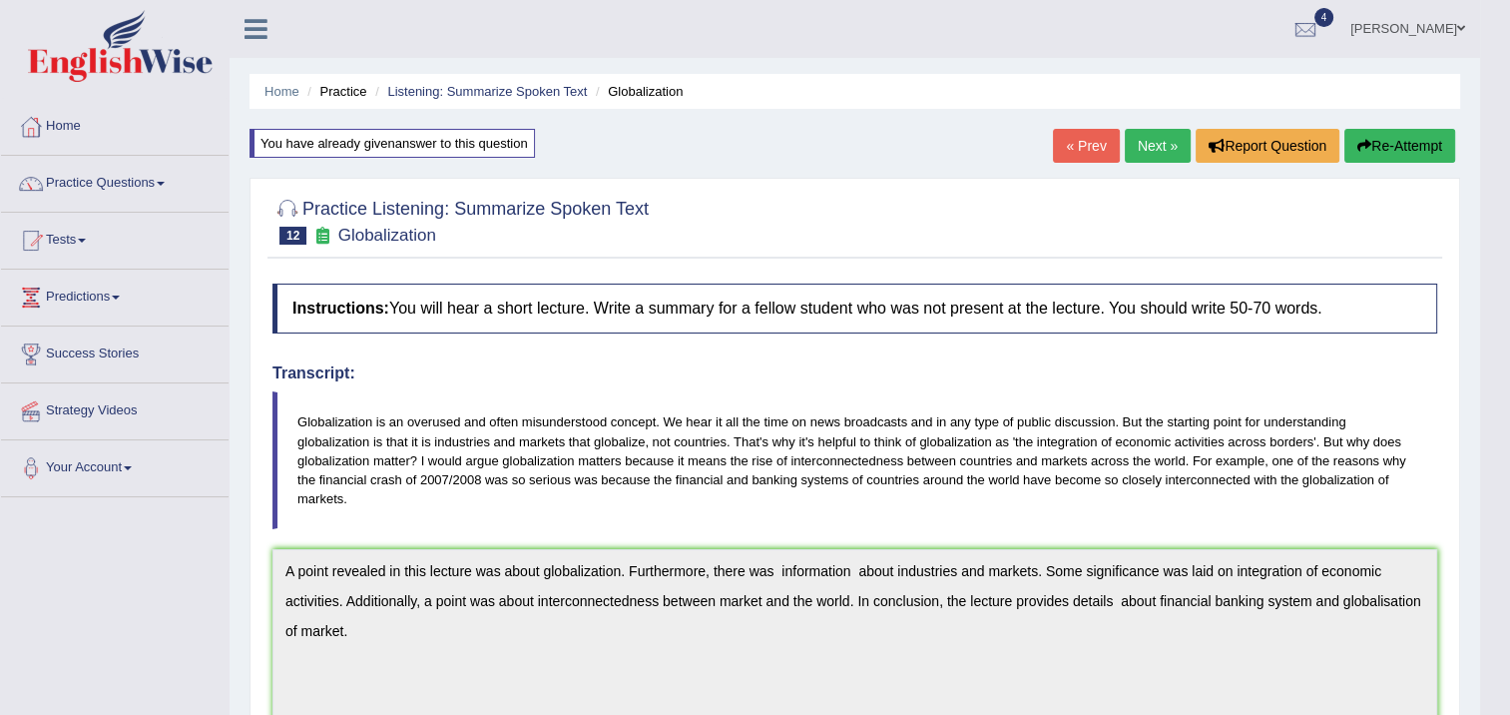
click at [1171, 148] on link "Next »" at bounding box center [1158, 146] width 66 height 34
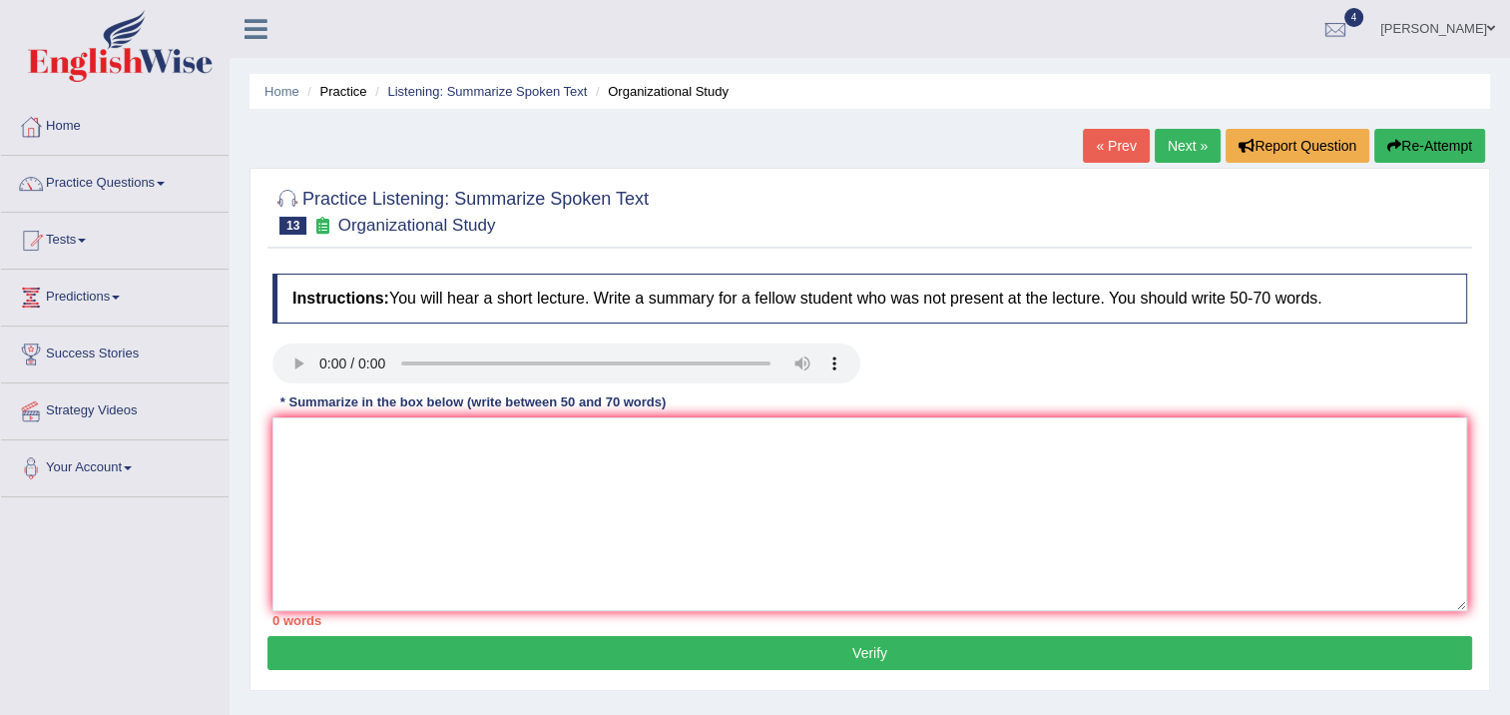
click at [295, 340] on div "Instructions: You will hear a short lecture. Write a summary for a fellow stude…" at bounding box center [869, 450] width 1205 height 372
click at [395, 357] on div "Practice Listening: Summarize Spoken Text 13 Organizational Study Instructions:…" at bounding box center [870, 429] width 1241 height 523
drag, startPoint x: 400, startPoint y: 423, endPoint x: 415, endPoint y: 421, distance: 15.1
click at [415, 421] on textarea at bounding box center [869, 514] width 1195 height 194
type textarea "mb"
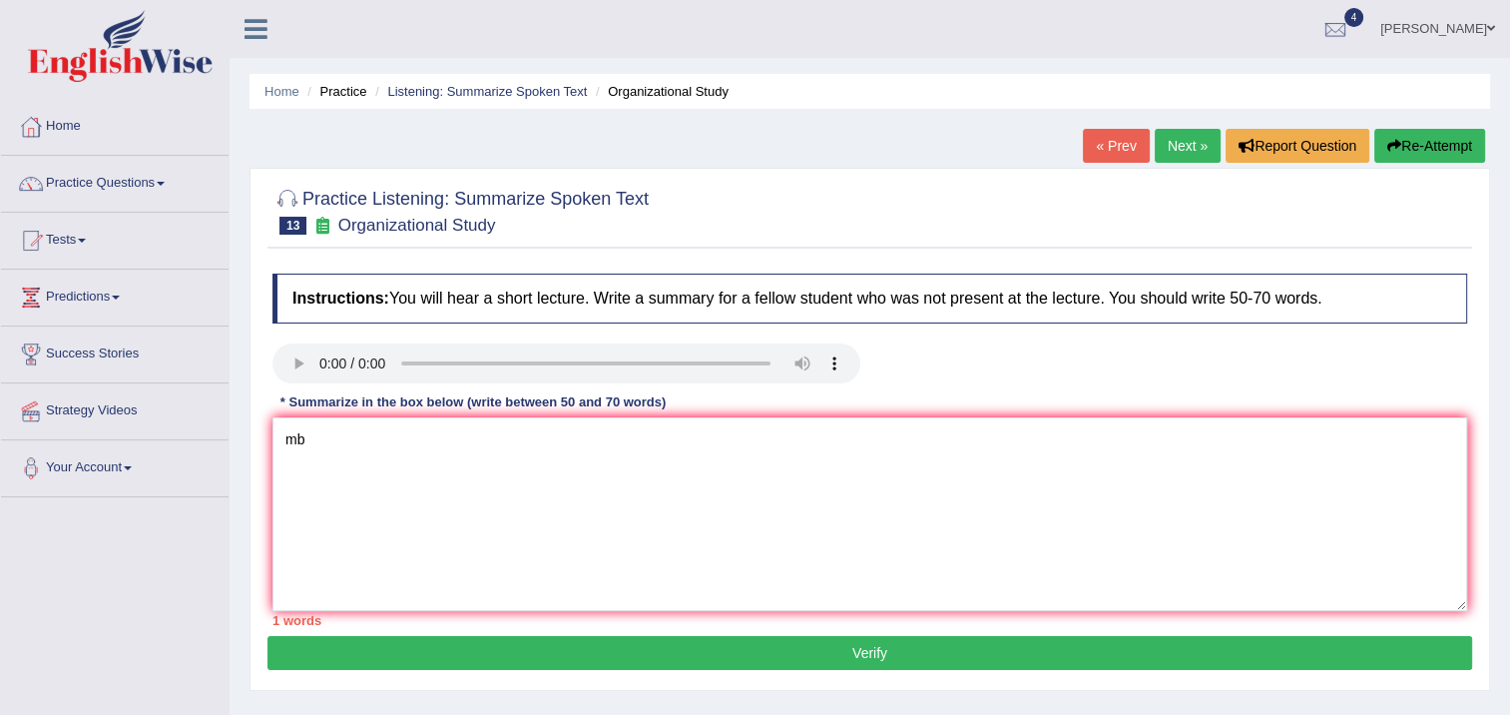
click at [637, 659] on button "Verify" at bounding box center [869, 653] width 1205 height 34
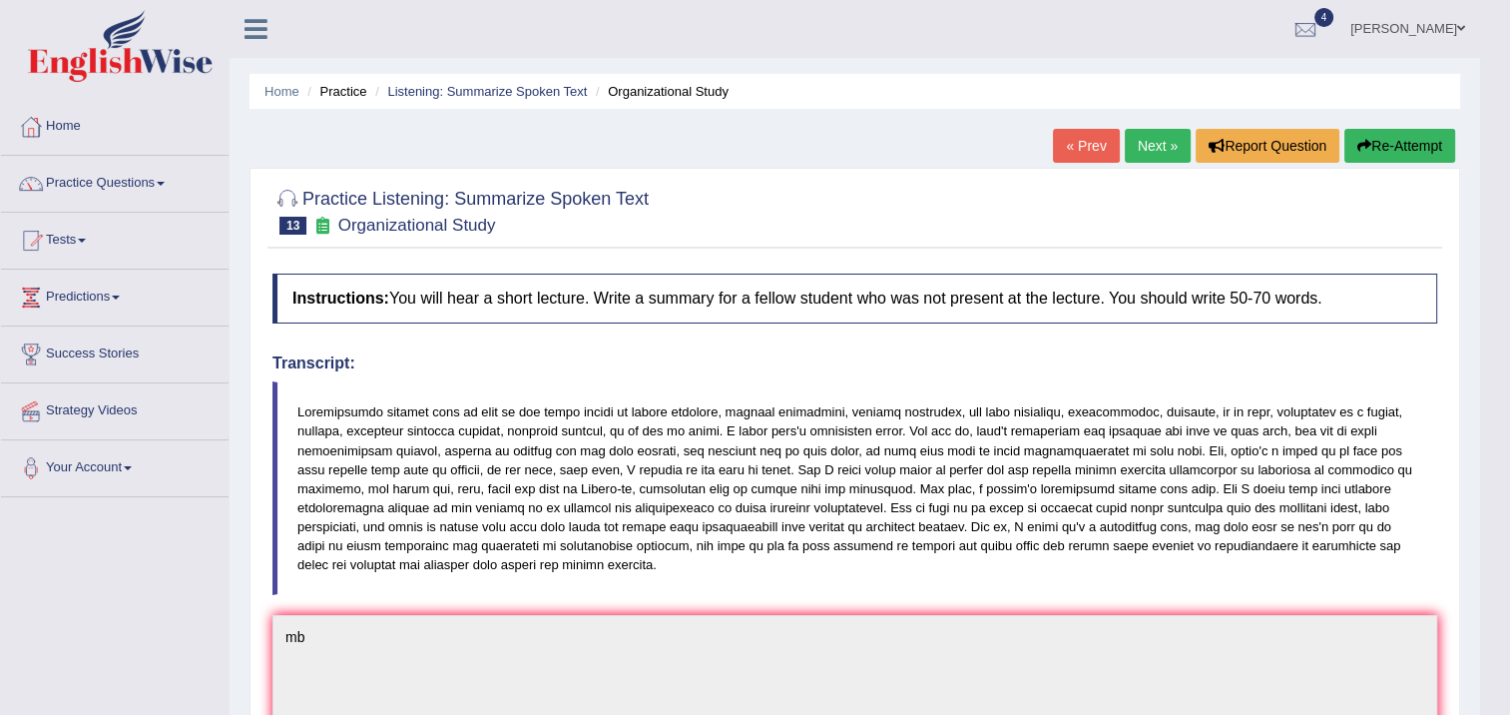
click at [1175, 148] on link "Next »" at bounding box center [1158, 146] width 66 height 34
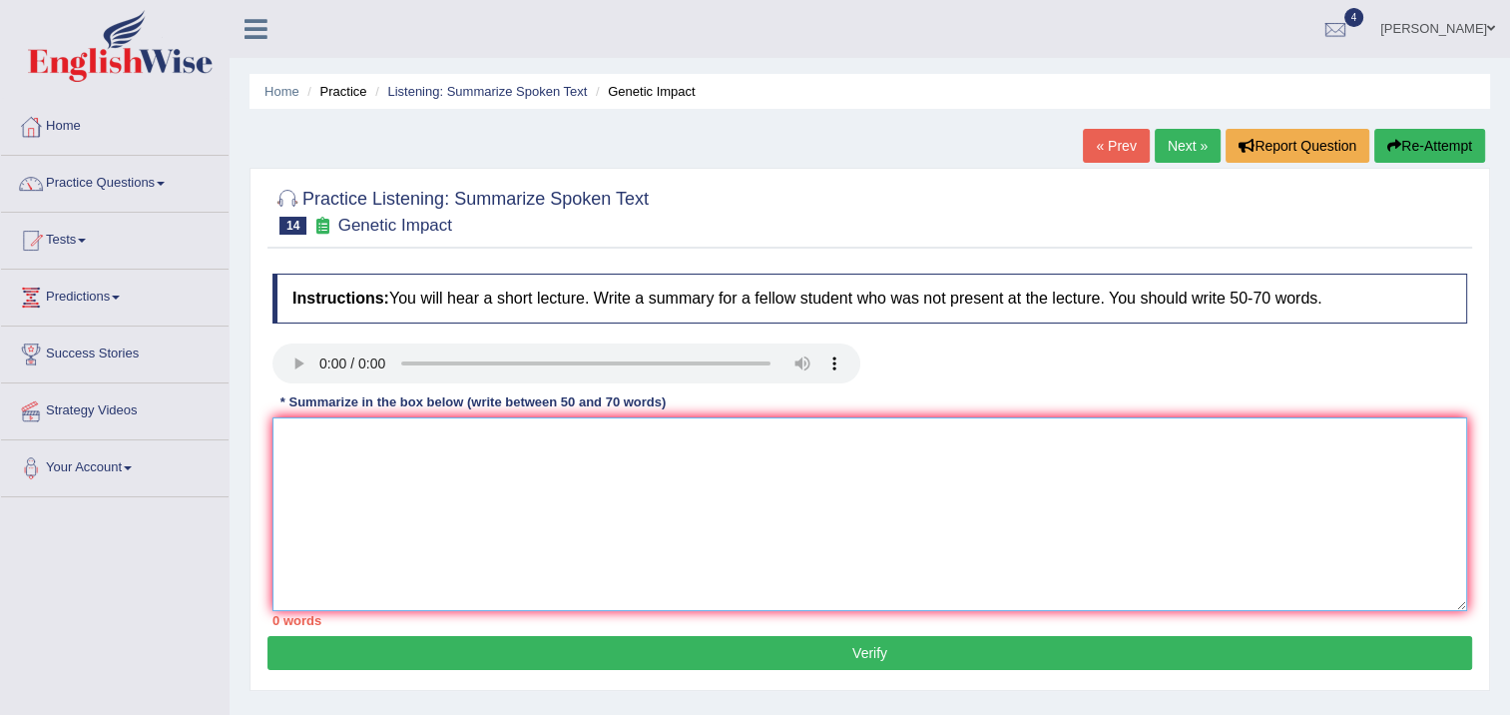
drag, startPoint x: 578, startPoint y: 511, endPoint x: 765, endPoint y: 689, distance: 257.7
click at [579, 512] on textarea at bounding box center [869, 514] width 1195 height 194
type textarea "+"
type textarea "A"
type textarea "a"
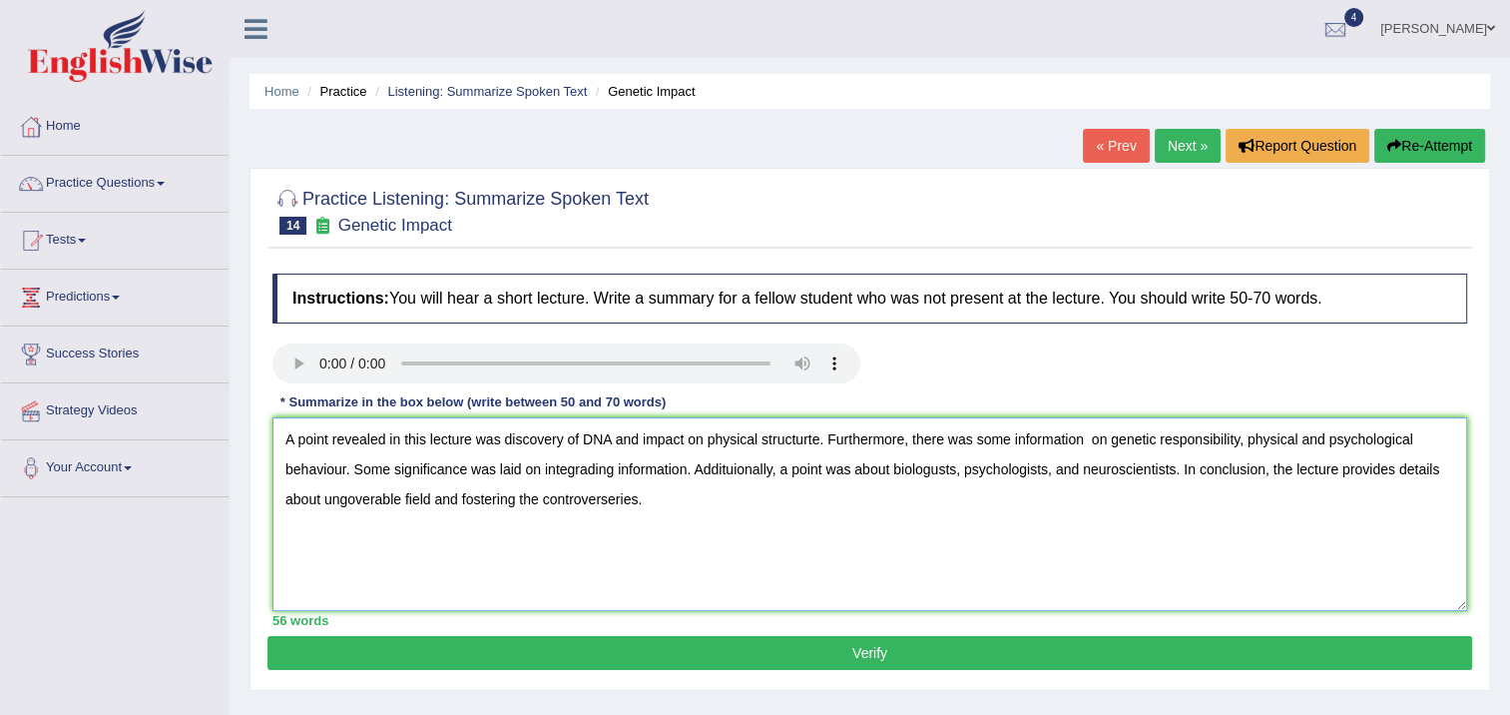
type textarea "A point revealed in this lecture was discovery of DNA and impact on physical st…"
click at [923, 662] on button "Verify" at bounding box center [869, 653] width 1205 height 34
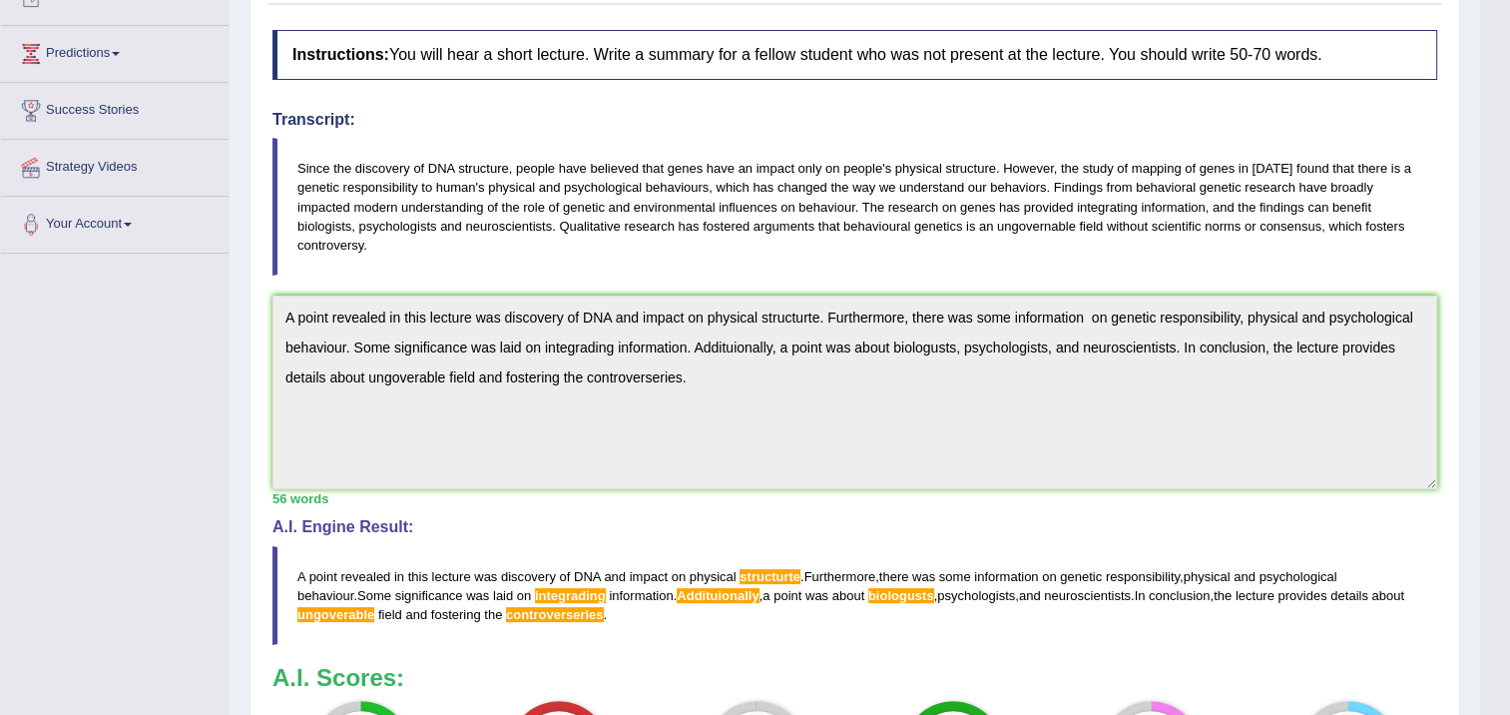
scroll to position [150, 0]
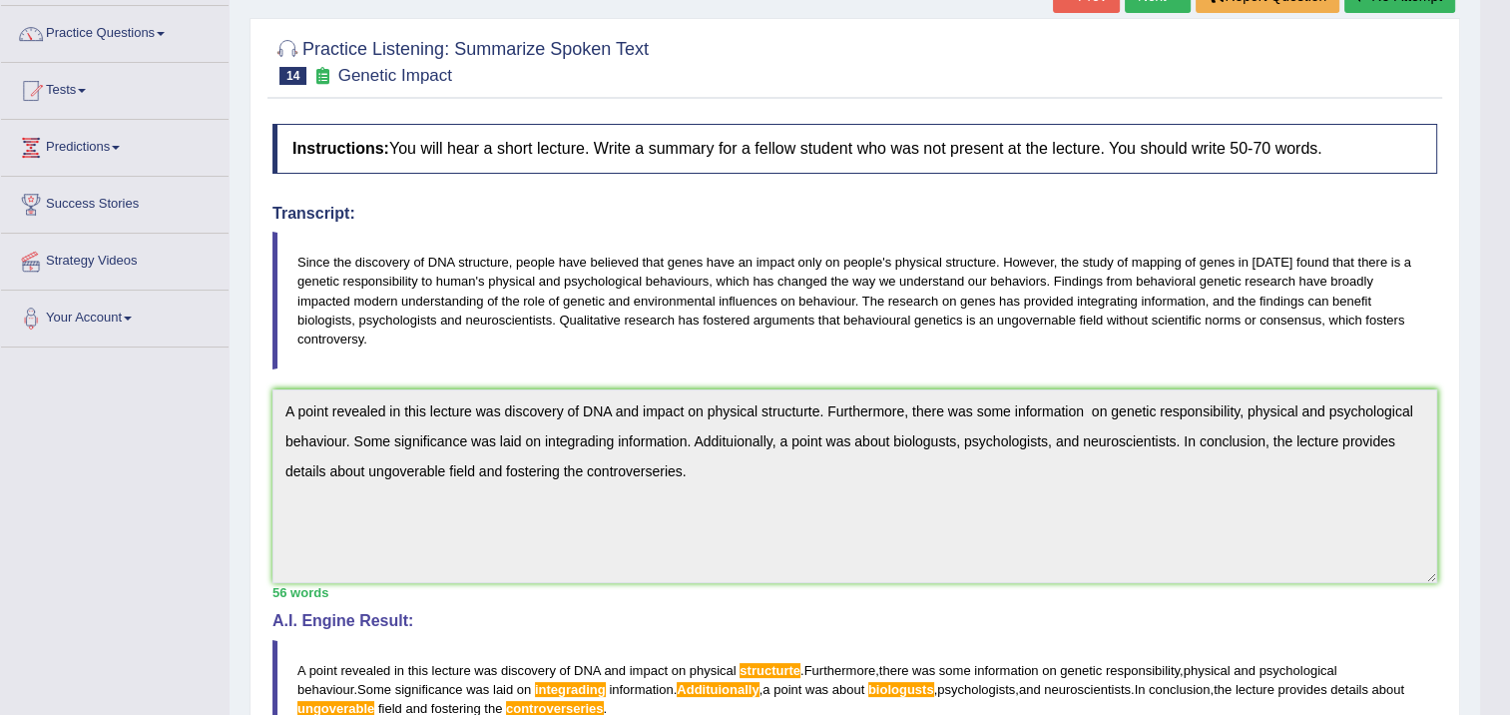
drag, startPoint x: 955, startPoint y: 300, endPoint x: 945, endPoint y: 299, distance: 10.0
click at [946, 299] on blockquote "Since the discovery of DNA structure, people have believed that genes have an i…" at bounding box center [854, 301] width 1165 height 138
click at [803, 592] on div "Instructions: You will hear a short lecture. Write a summary for a fellow stude…" at bounding box center [854, 521] width 1175 height 815
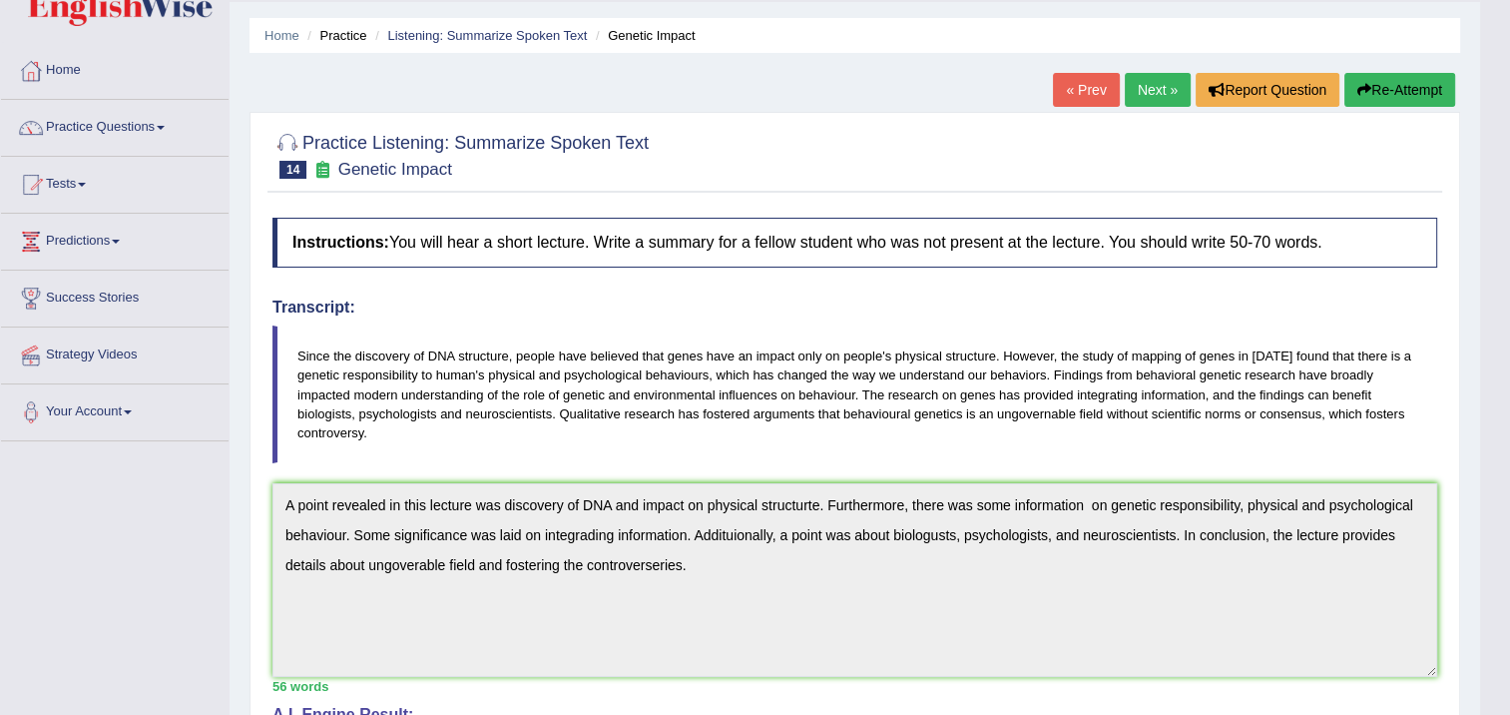
scroll to position [0, 0]
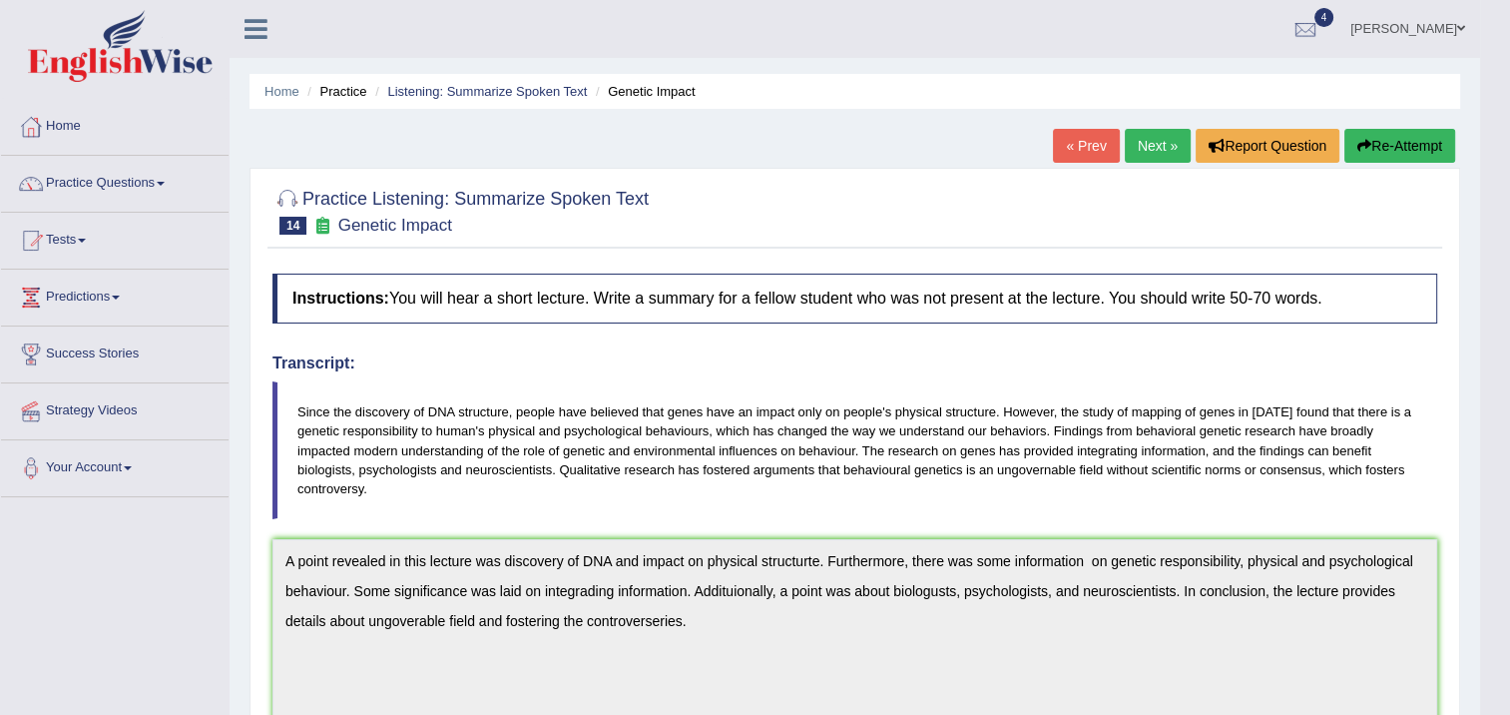
click at [1433, 148] on button "Re-Attempt" at bounding box center [1399, 146] width 111 height 34
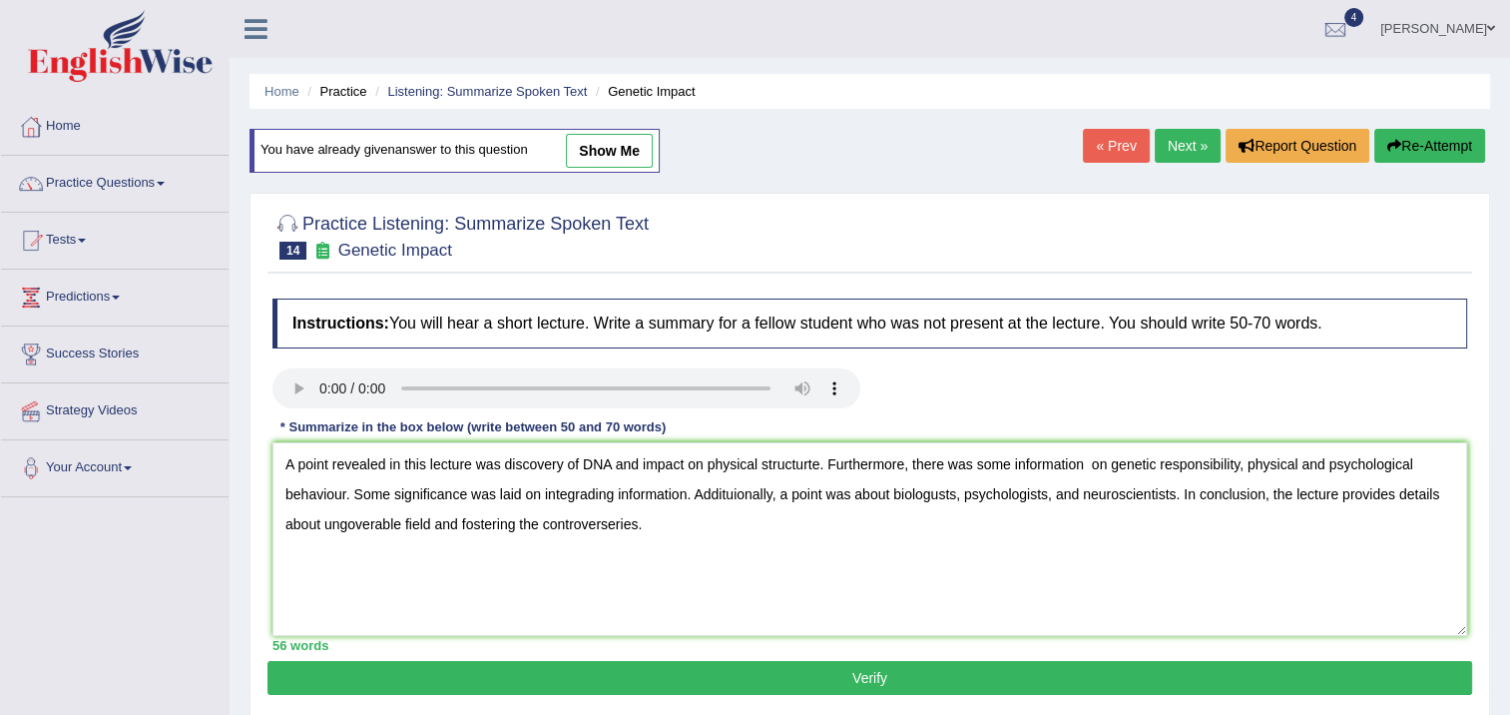
click at [814, 460] on textarea "A point revealed in this lecture was discovery of DNA and impact on physical st…" at bounding box center [869, 539] width 1195 height 194
click at [611, 494] on textarea "A point revealed in this lecture was discovery of DNA and impact on physical st…" at bounding box center [869, 539] width 1195 height 194
click at [767, 494] on textarea "A point revealed in this lecture was discovery of DNA and impact on physical st…" at bounding box center [869, 539] width 1195 height 194
click at [846, 628] on textarea "A point revealed in this lecture was discovery of DNA and impact on physical st…" at bounding box center [869, 539] width 1195 height 194
click at [961, 496] on textarea "A point revealed in this lecture was discovery of DNA and impact on physical st…" at bounding box center [869, 539] width 1195 height 194
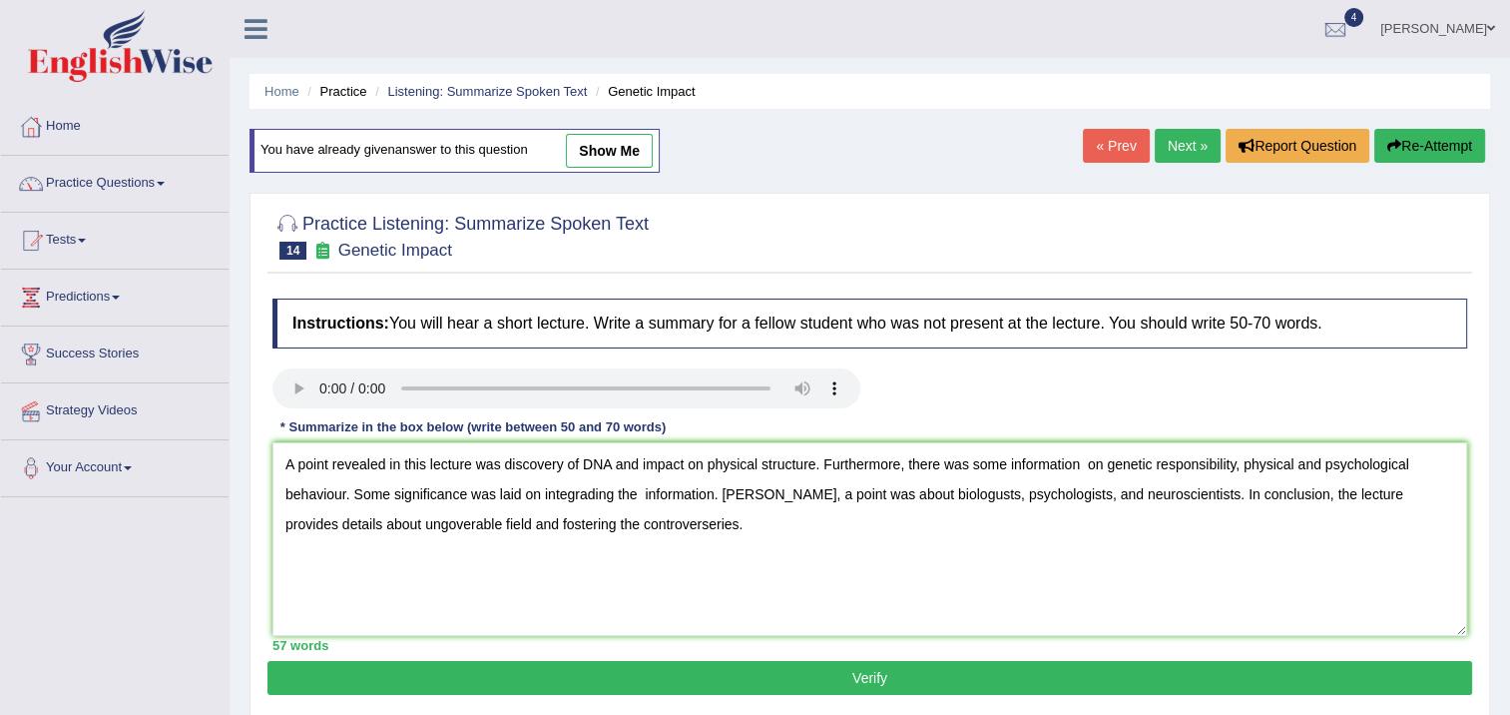
click at [955, 492] on textarea "A point revealed in this lecture was discovery of DNA and impact on physical st…" at bounding box center [869, 539] width 1195 height 194
click at [416, 524] on textarea "A point revealed in this lecture was discovery of DNA and impact on physical st…" at bounding box center [869, 539] width 1195 height 194
type textarea "A point revealed in this lecture was discovery of DNA and impact on physical st…"
click at [463, 673] on button "Verify" at bounding box center [869, 678] width 1205 height 34
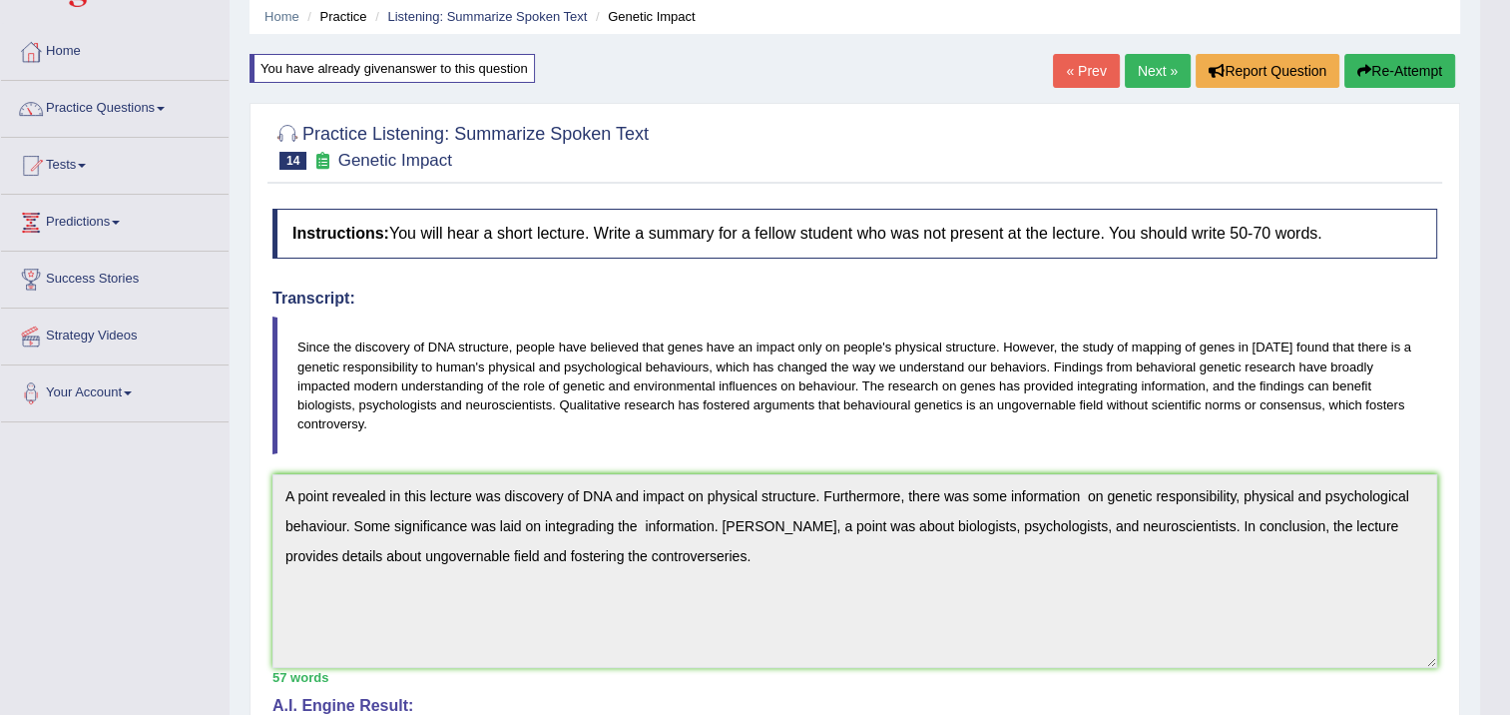
scroll to position [399, 0]
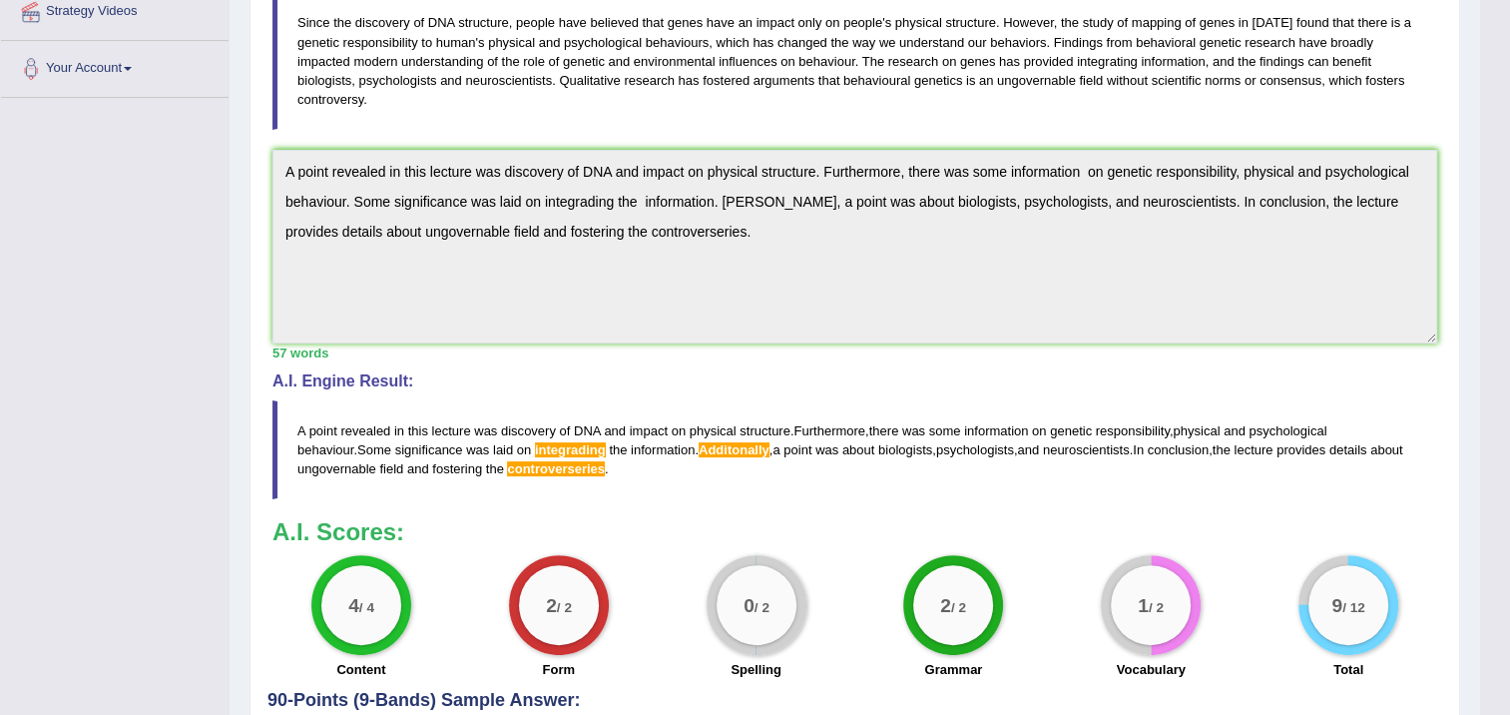
drag, startPoint x: 288, startPoint y: 418, endPoint x: 667, endPoint y: 383, distance: 379.9
click at [667, 383] on div "A.I. Engine Result: A point revealed in this lecture was discovery of DNA and i…" at bounding box center [854, 435] width 1165 height 127
drag, startPoint x: 295, startPoint y: 423, endPoint x: 414, endPoint y: 397, distance: 121.6
click at [470, 407] on blockquote "A point revealed in this lecture was discovery of DNA and impact on physical st…" at bounding box center [854, 449] width 1165 height 99
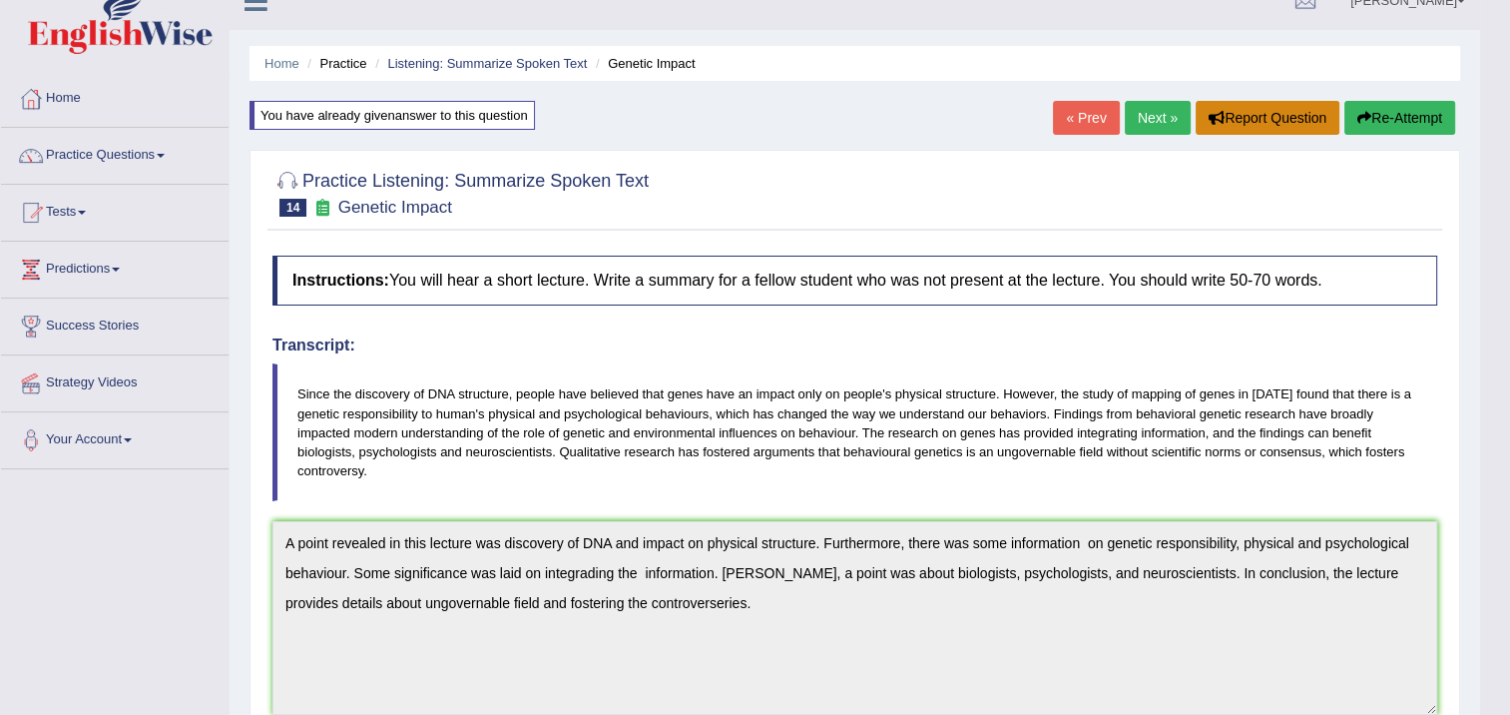
scroll to position [0, 0]
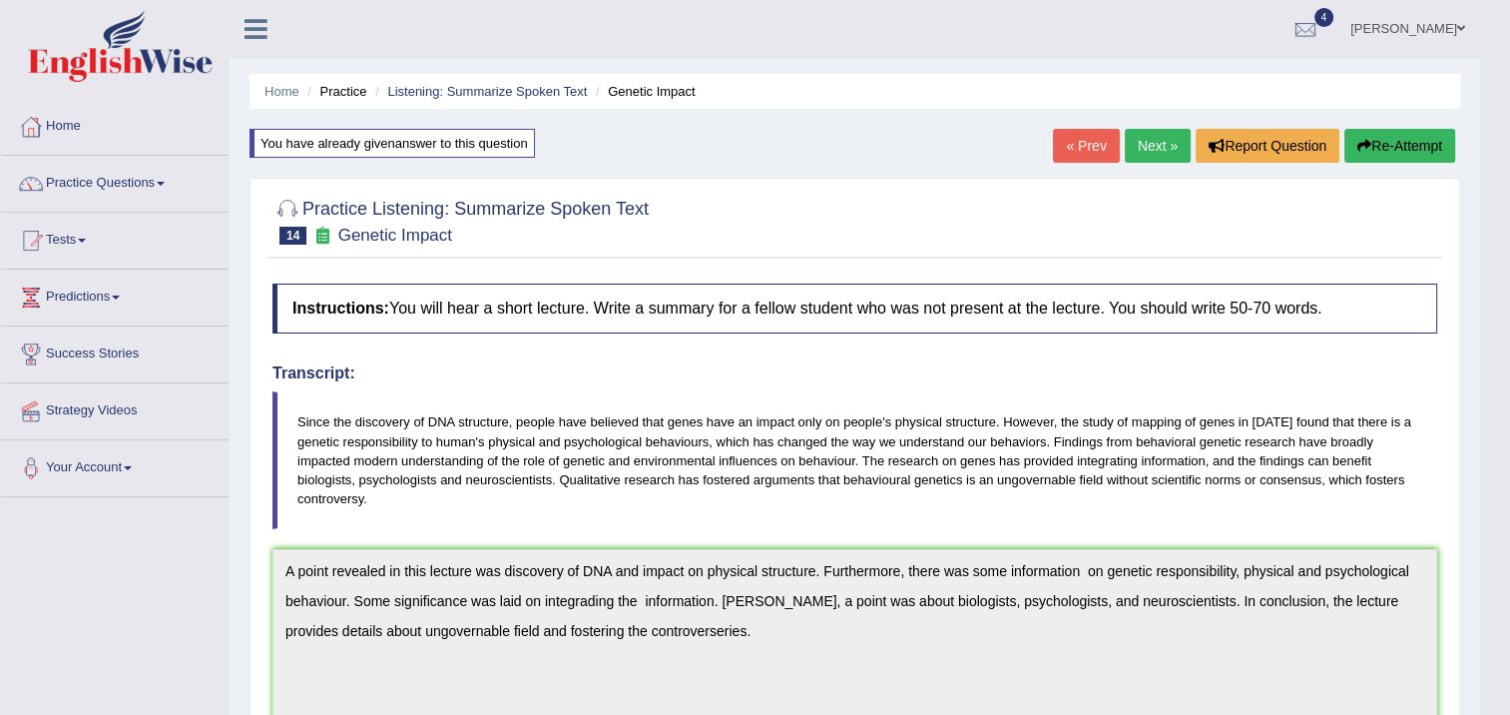
click at [1374, 140] on button "Re-Attempt" at bounding box center [1399, 146] width 111 height 34
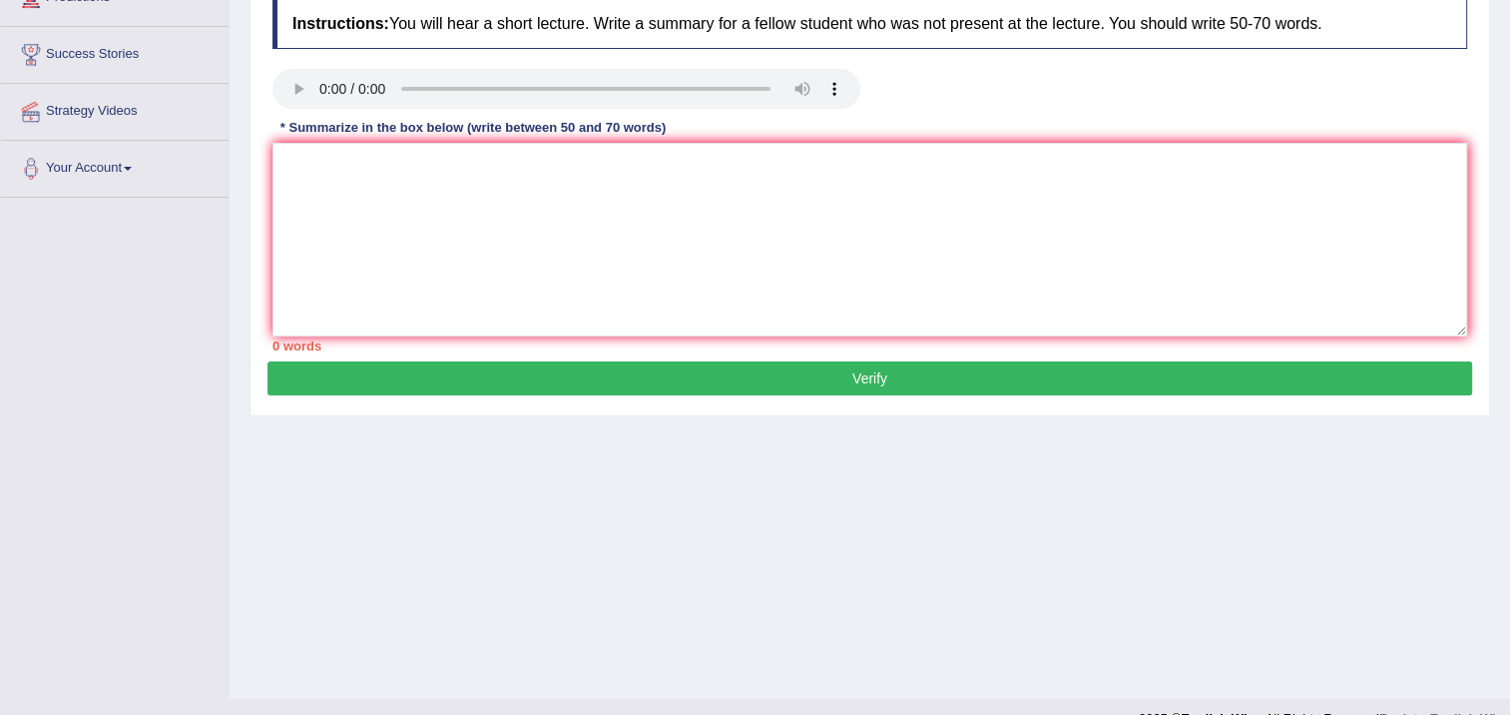
scroll to position [299, 0]
paste textarea "A point revealed in this lecture was discovery of DNA and impact on physical st…"
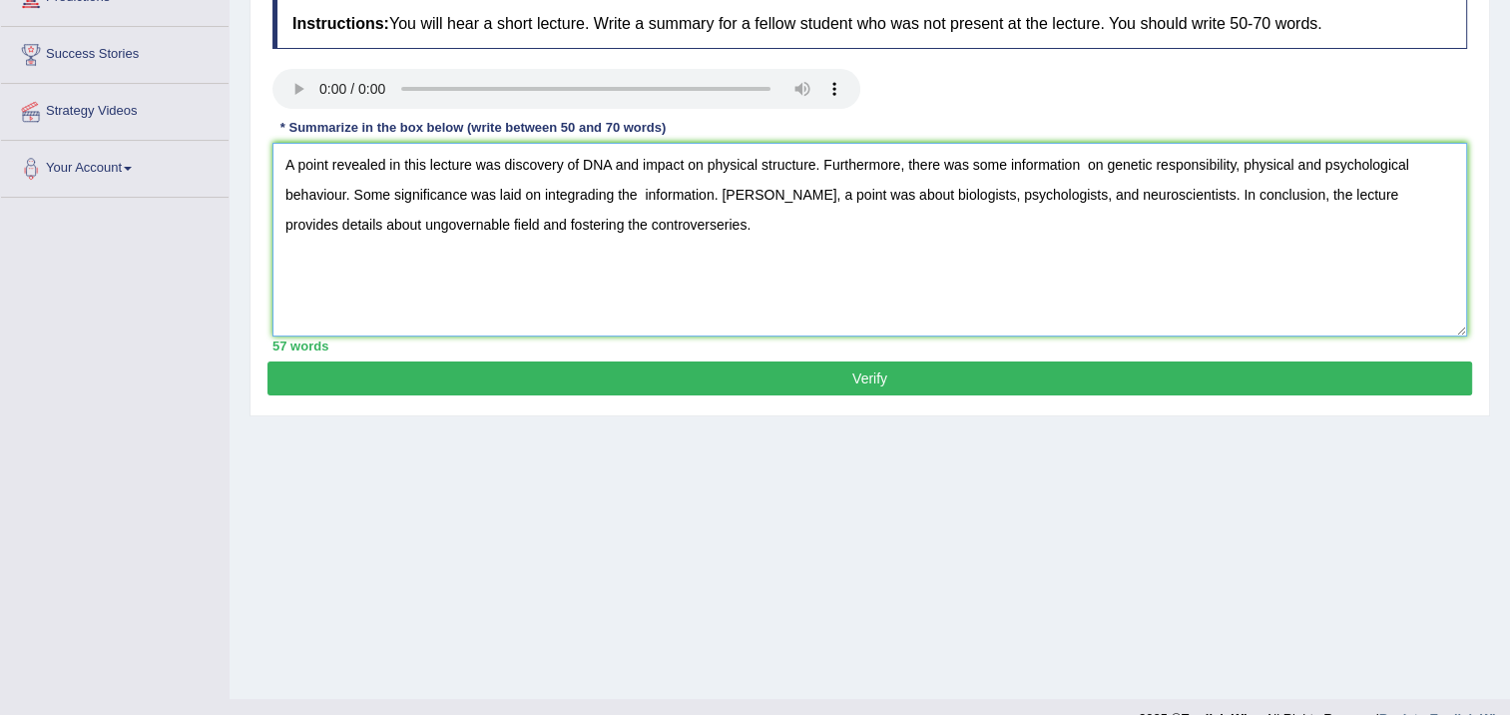
click at [671, 225] on textarea "A point revealed in this lecture was discovery of DNA and impact on physical st…" at bounding box center [869, 240] width 1195 height 194
click at [756, 195] on textarea "A point revealed in this lecture was discovery of DNA and impact on physical st…" at bounding box center [869, 240] width 1195 height 194
type textarea "A point revealed in this lecture was discovery of DNA and impact on physical st…"
click at [758, 382] on button "Verify" at bounding box center [869, 378] width 1205 height 34
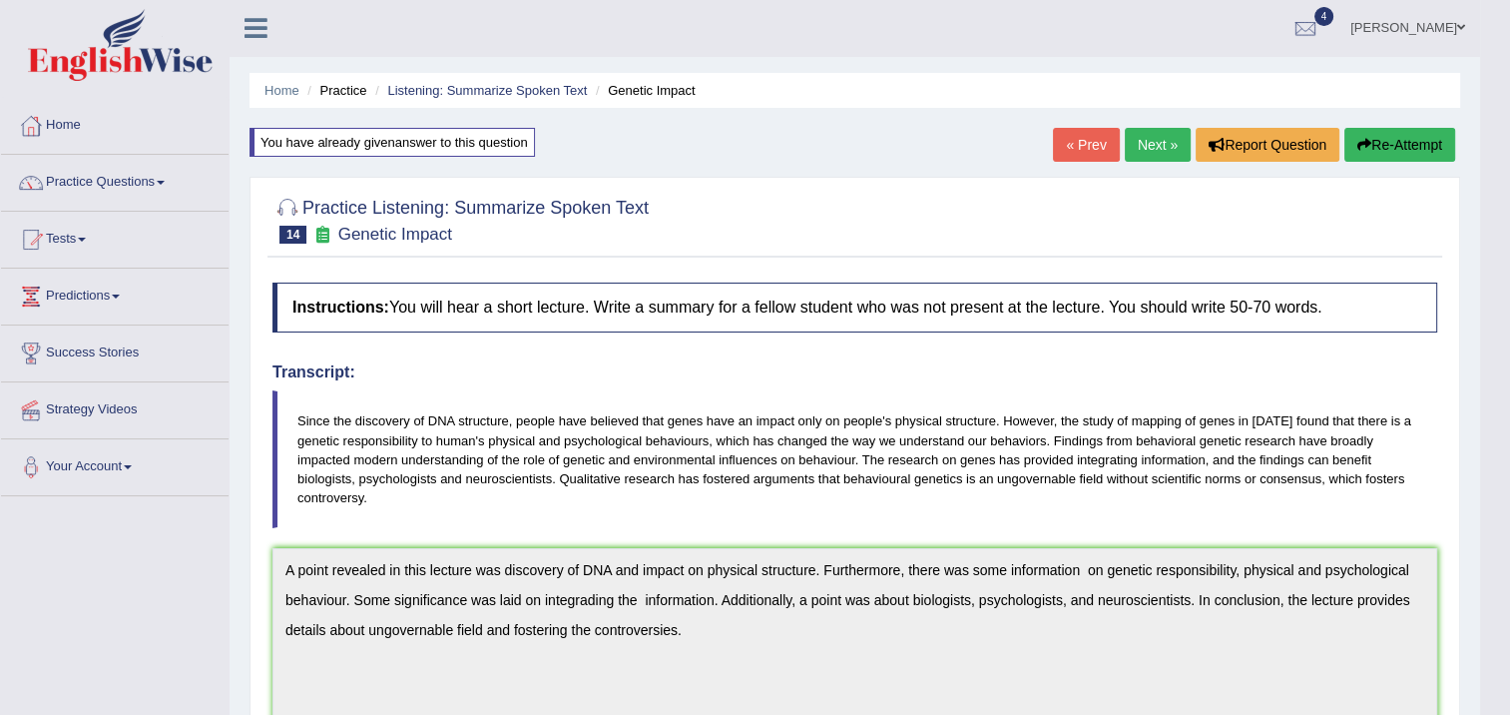
scroll to position [0, 0]
click at [1128, 136] on link "Next »" at bounding box center [1158, 146] width 66 height 34
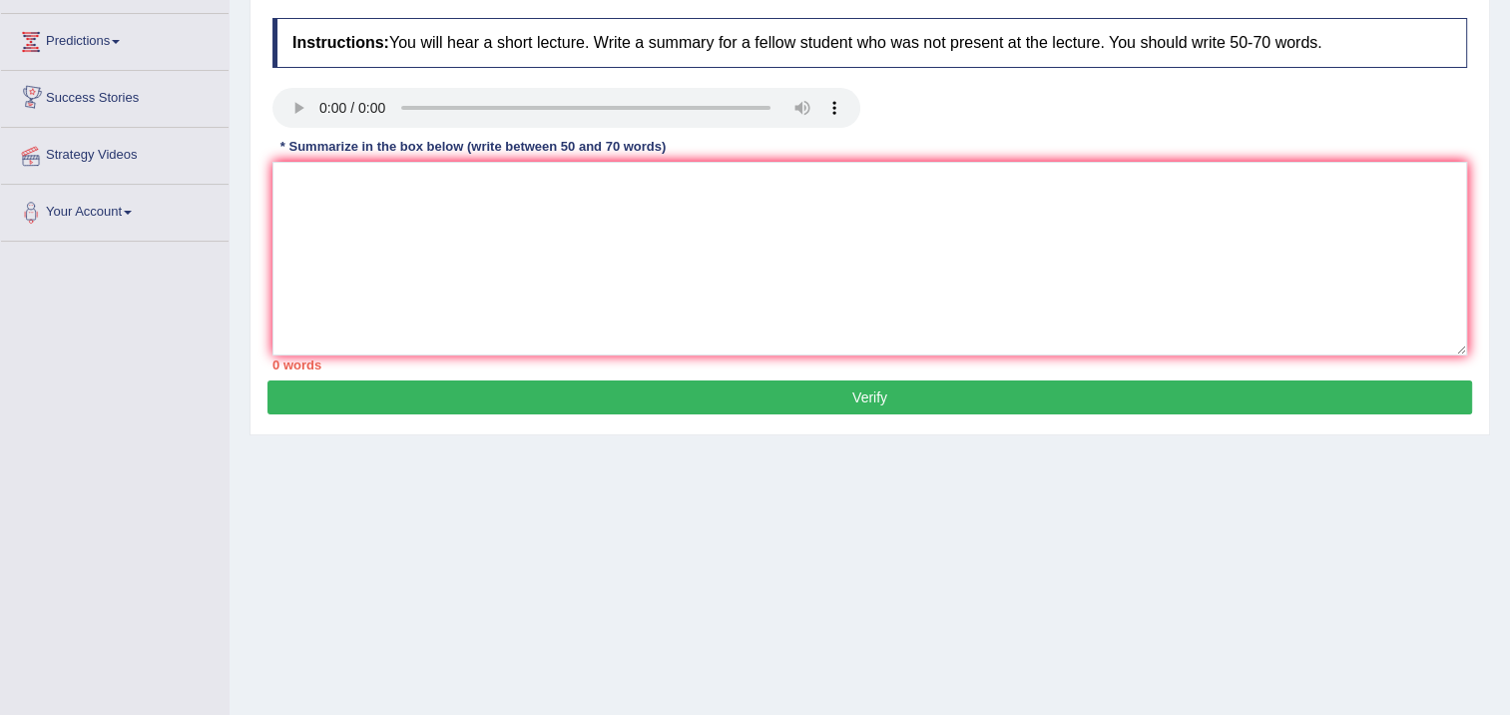
scroll to position [234, 0]
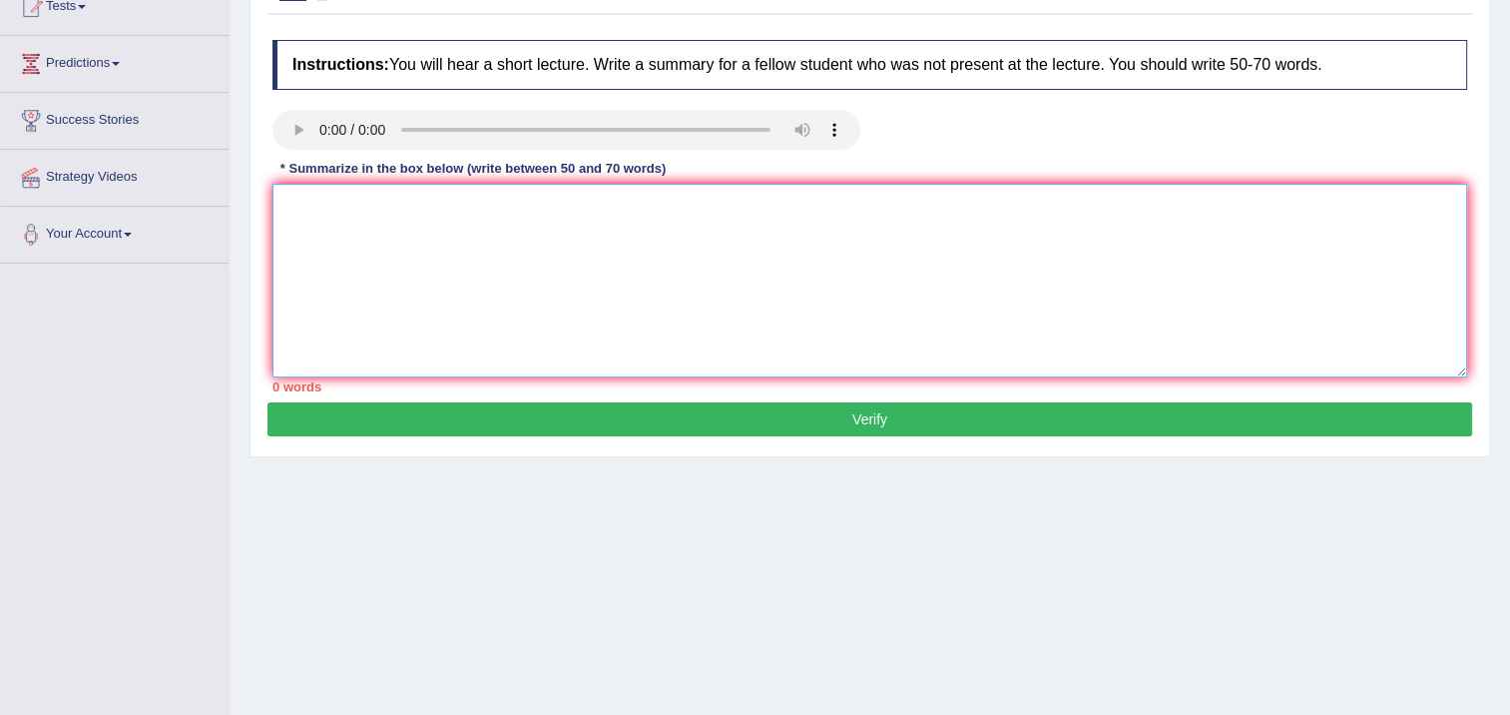
click at [647, 258] on textarea at bounding box center [869, 281] width 1195 height 194
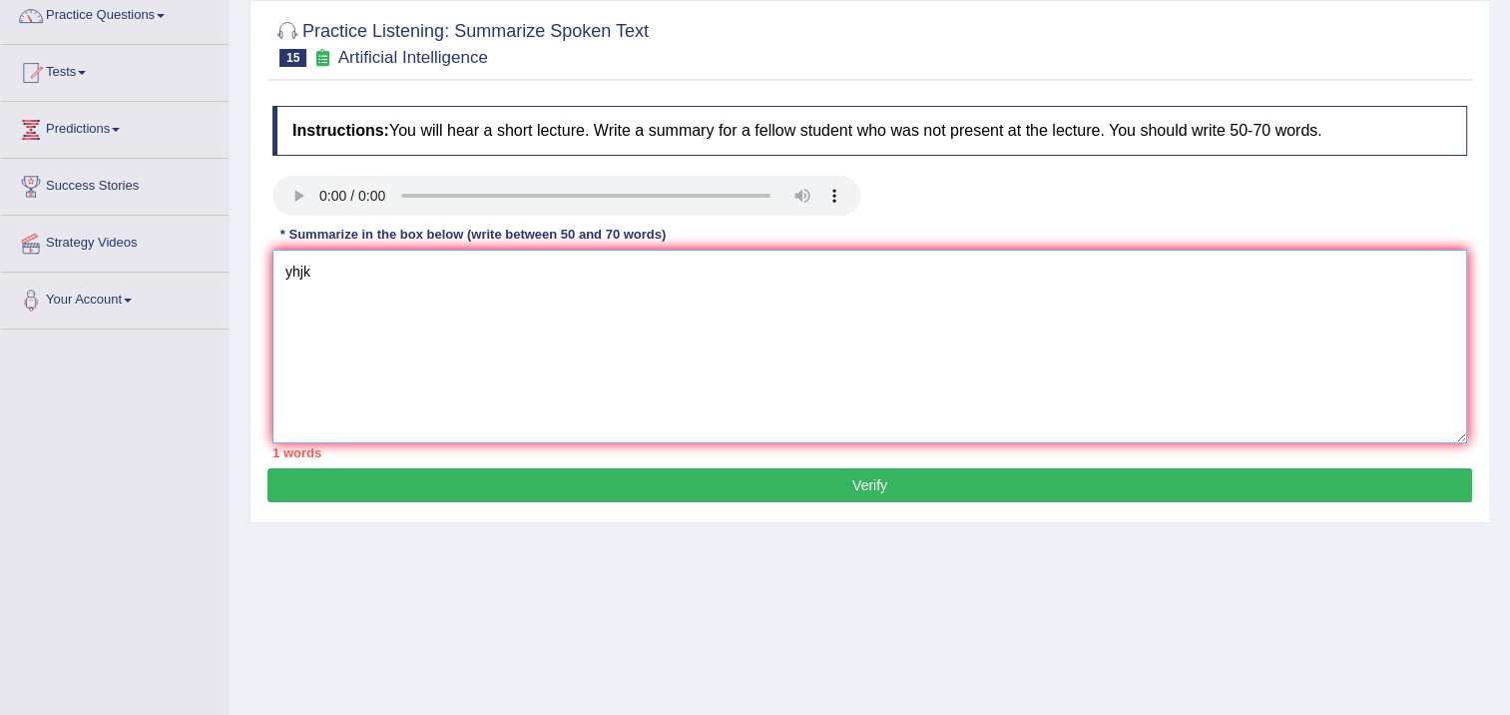
scroll to position [134, 0]
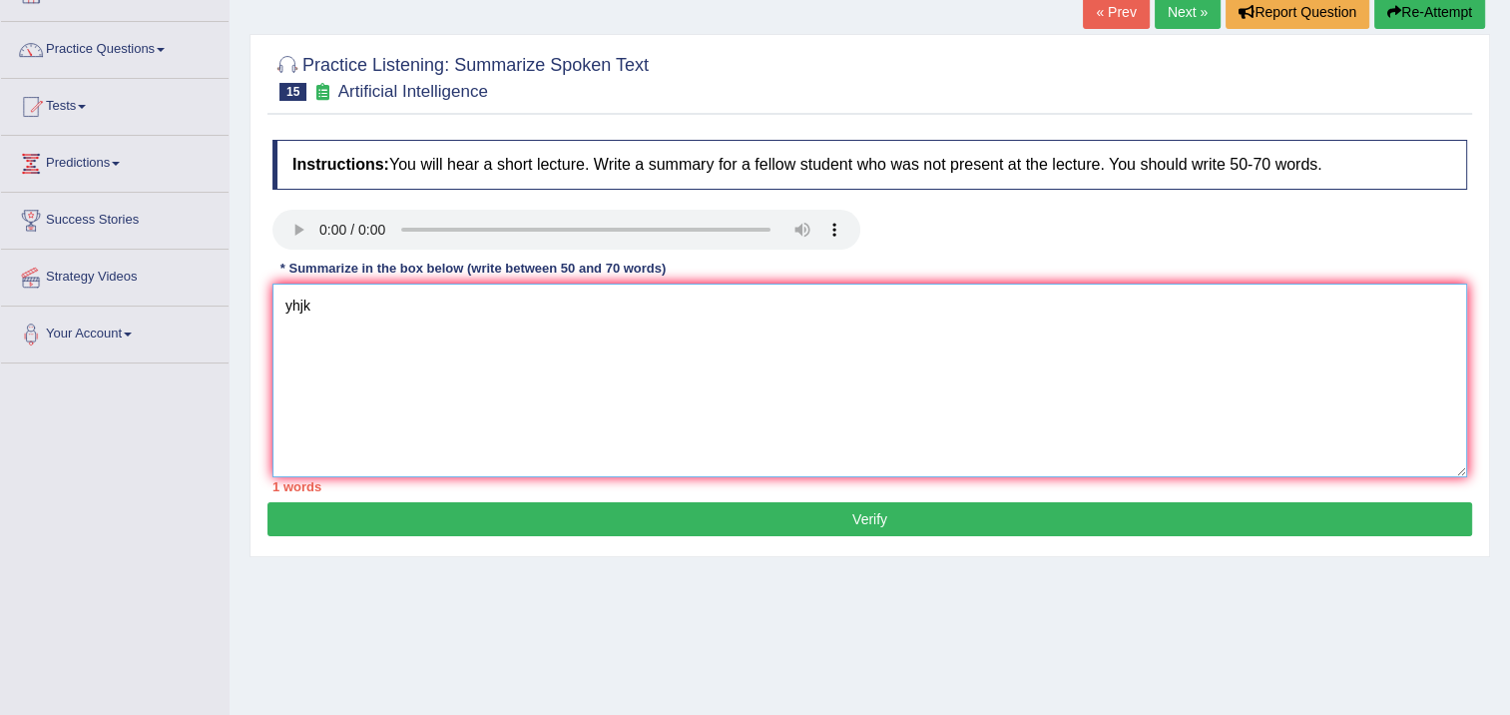
type textarea "yhjk"
click at [791, 512] on button "Verify" at bounding box center [869, 519] width 1205 height 34
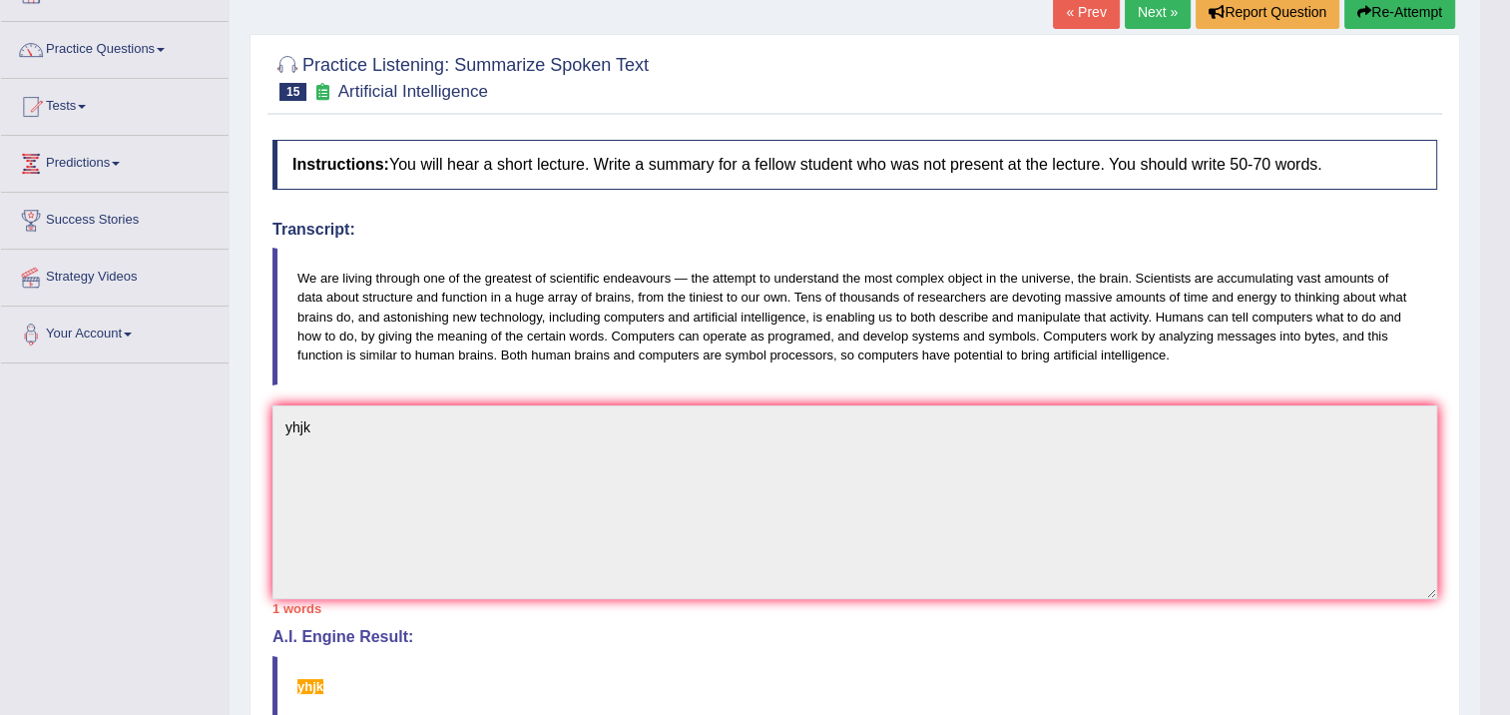
click at [683, 395] on div "Instructions: You will hear a short lecture. Write a summary for a fellow stude…" at bounding box center [854, 519] width 1175 height 778
click at [1158, 13] on link "Next »" at bounding box center [1158, 12] width 66 height 34
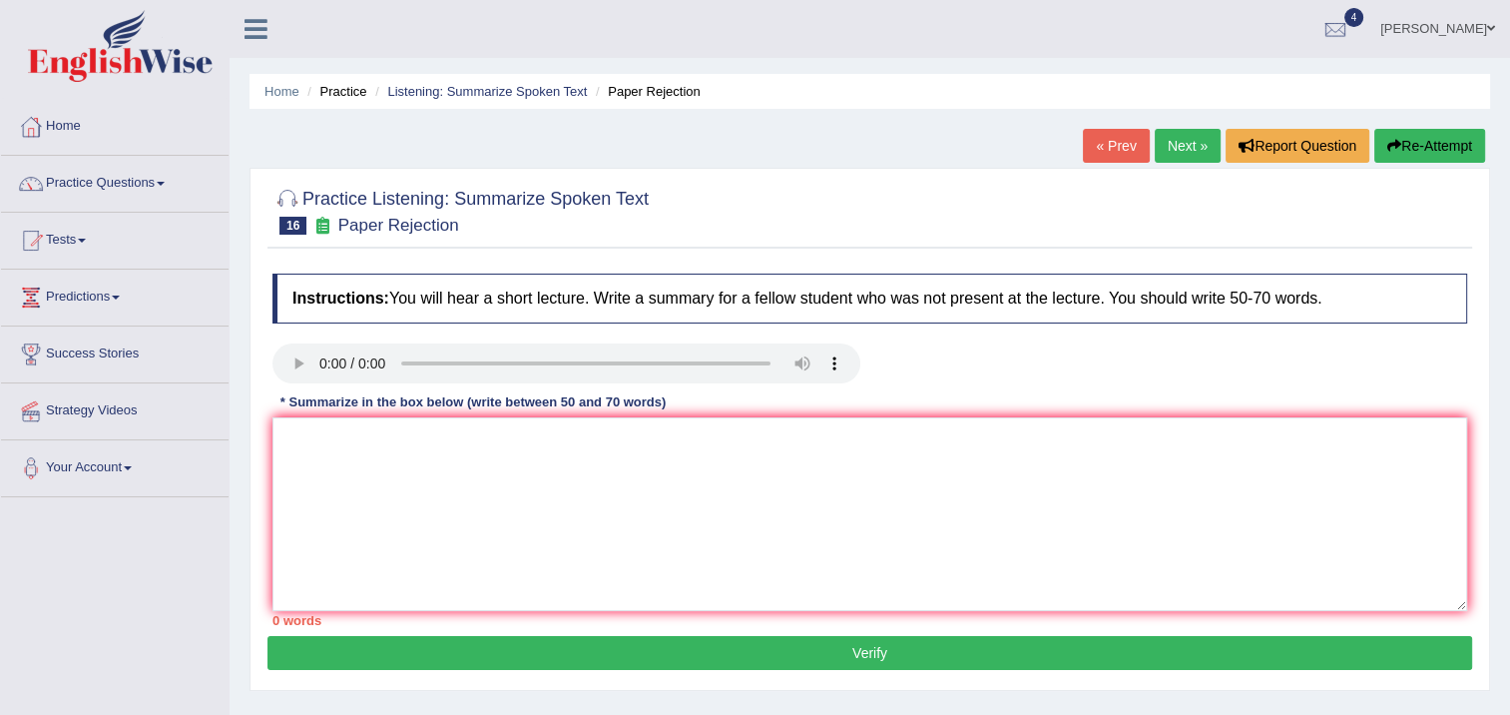
click at [1195, 148] on link "Next »" at bounding box center [1188, 146] width 66 height 34
